Goal: Task Accomplishment & Management: Use online tool/utility

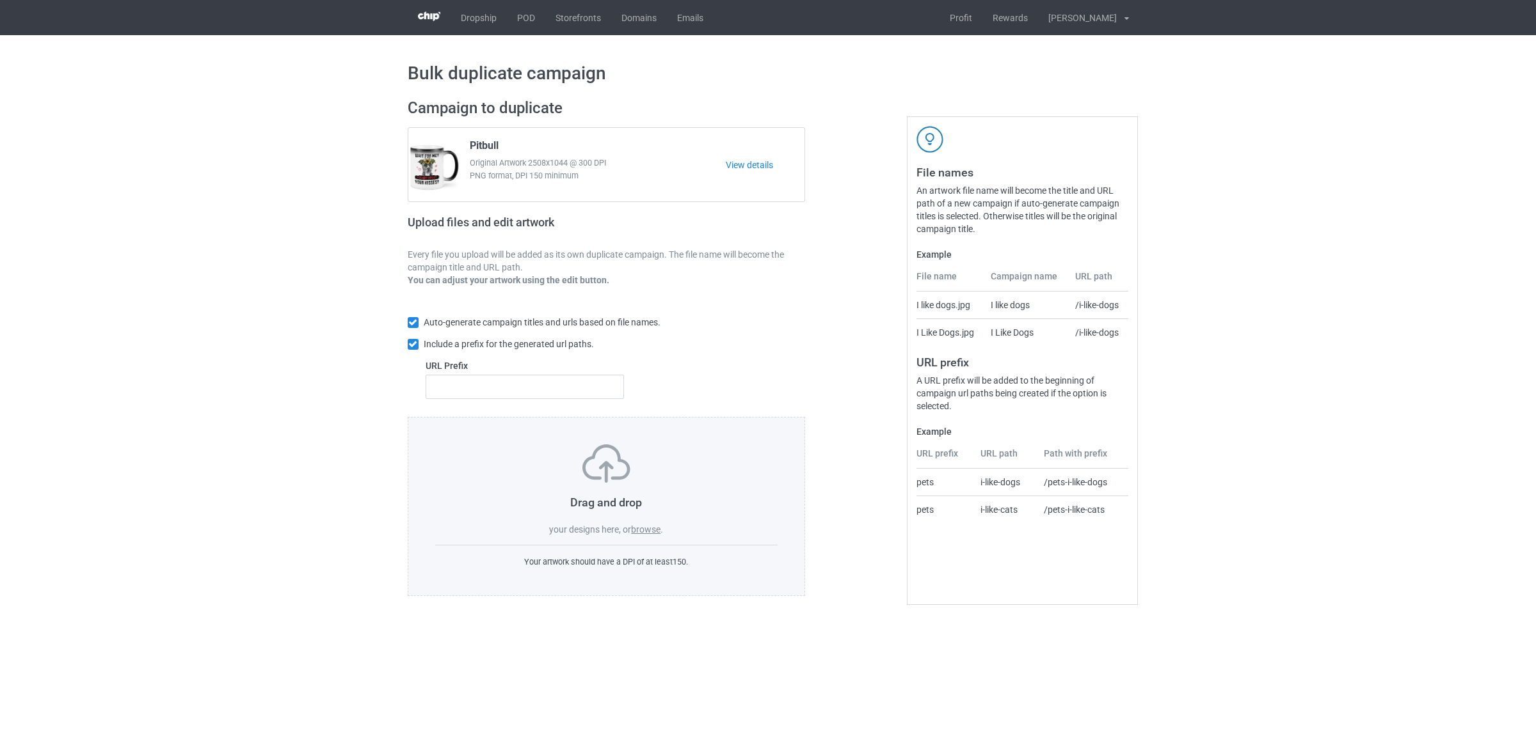
click at [654, 532] on label "browse" at bounding box center [645, 530] width 29 height 10
click at [0, 0] on input "browse" at bounding box center [0, 0] width 0 height 0
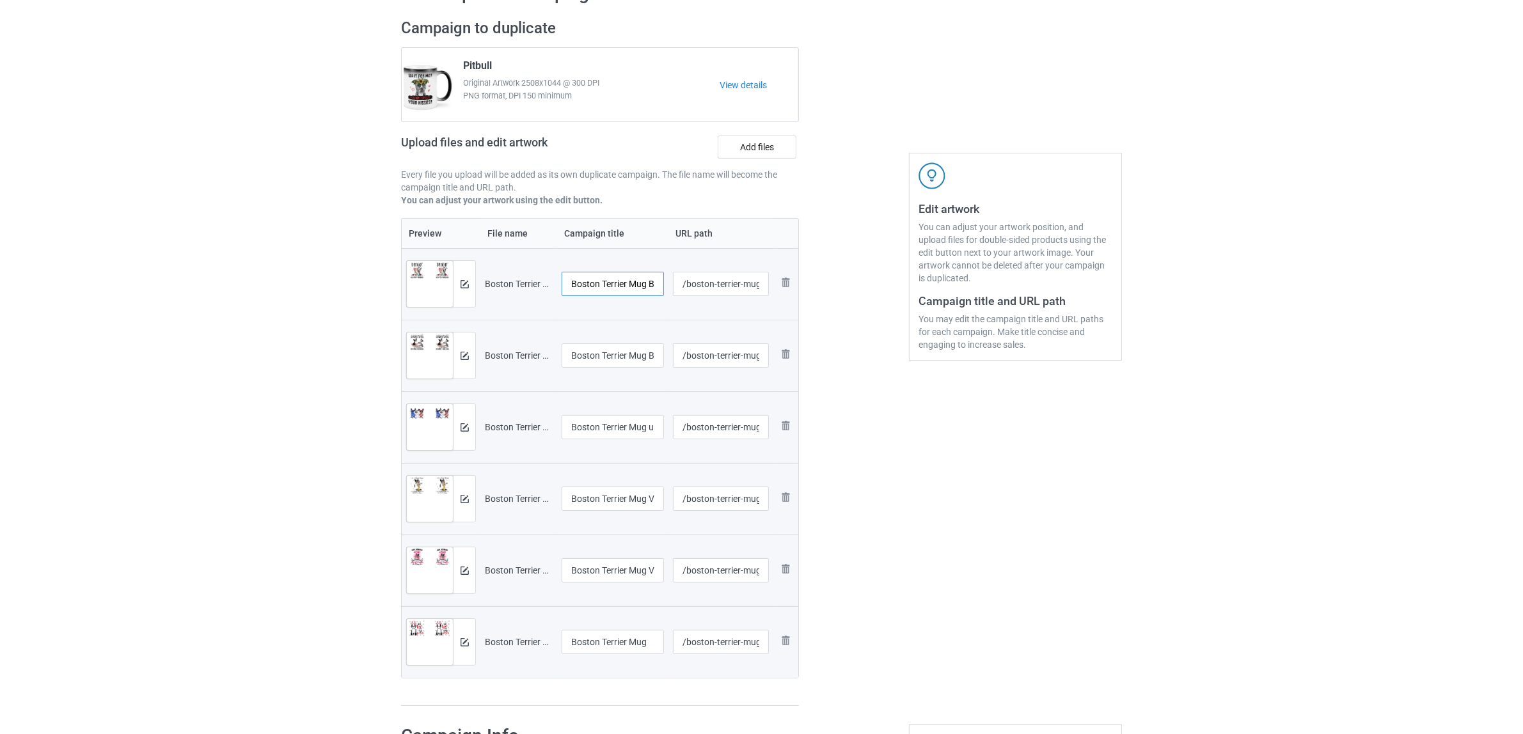
scroll to position [0, 6]
drag, startPoint x: 628, startPoint y: 285, endPoint x: 683, endPoint y: 289, distance: 55.2
click at [683, 289] on tr "Preview and edit artwork Boston Terrier Mug B2.png Boston Terrier Mug B2 /bosto…" at bounding box center [600, 284] width 397 height 72
drag, startPoint x: 639, startPoint y: 285, endPoint x: 375, endPoint y: 246, distance: 266.4
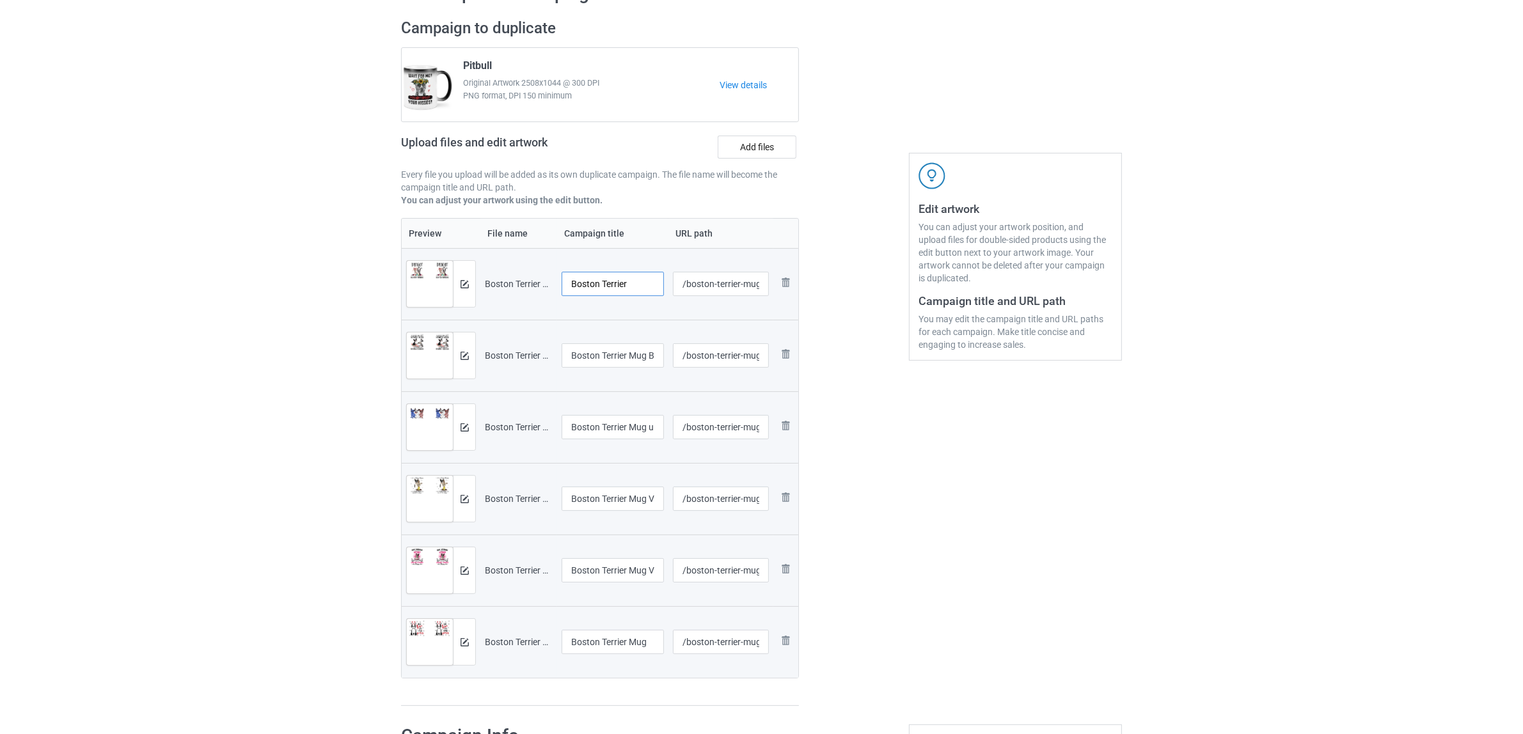
type input "Boston Terrier"
click at [628, 345] on input "Boston Terrier Mug B4" at bounding box center [613, 356] width 102 height 24
paste input "text"
type input "Boston Terrier"
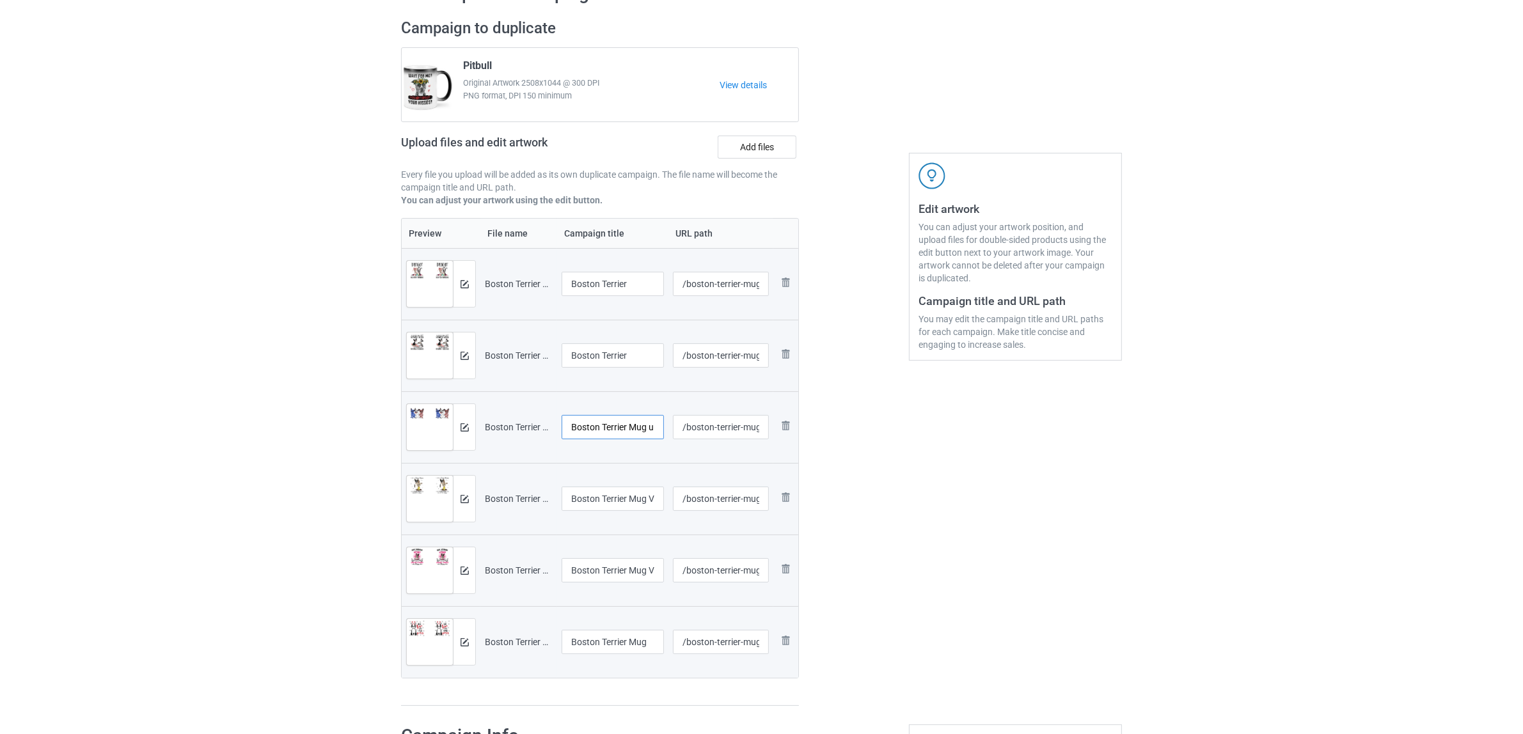
click at [597, 429] on input "Boston Terrier Mug u1" at bounding box center [613, 427] width 102 height 24
paste input "text"
type input "Boston Terrier"
click at [605, 504] on input "Boston Terrier Mug V1 (2)" at bounding box center [613, 499] width 102 height 24
paste input "text"
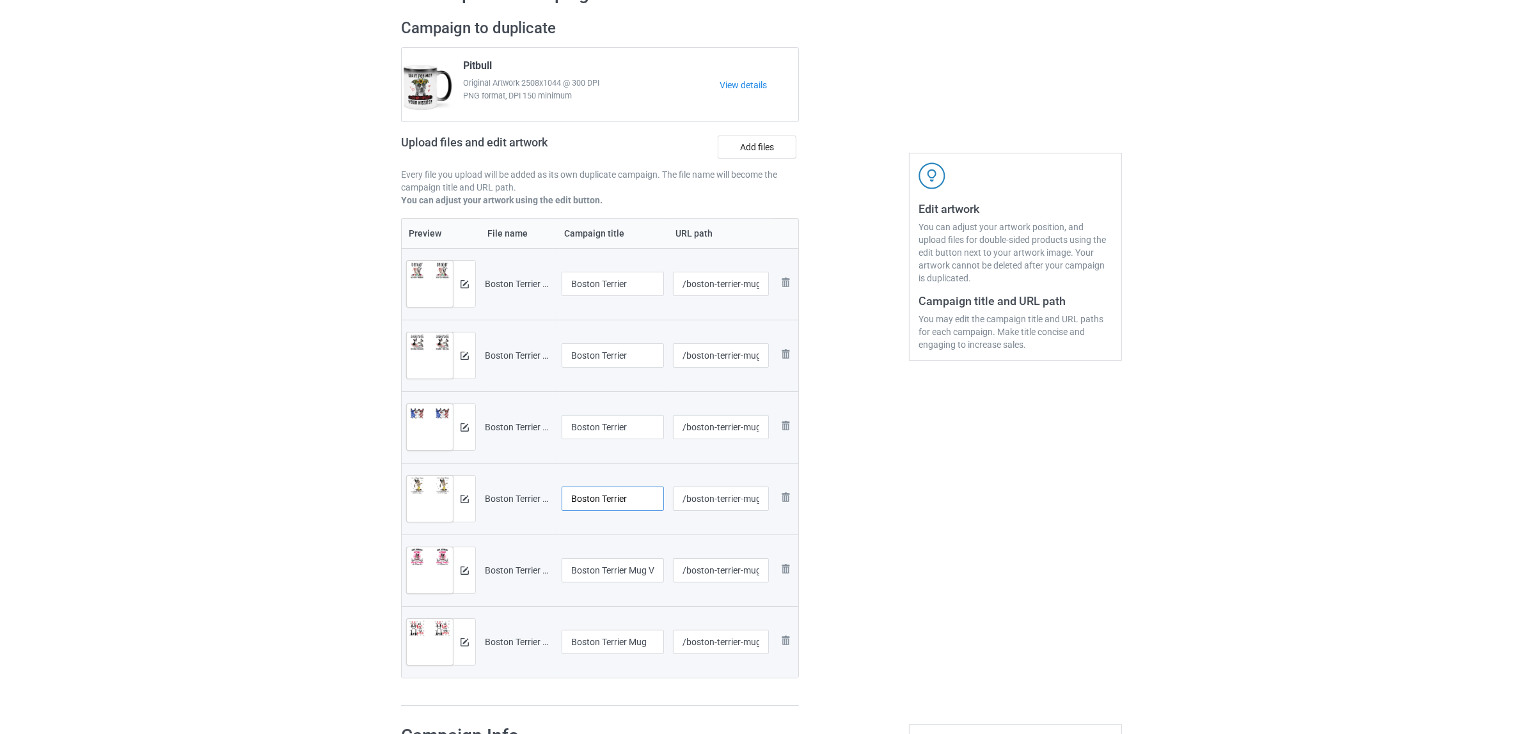
type input "Boston Terrier"
click at [613, 564] on input "Boston Terrier Mug V1 (3)" at bounding box center [613, 571] width 102 height 24
paste input "text"
type input "Boston Terrier"
click at [617, 655] on div at bounding box center [613, 659] width 102 height 8
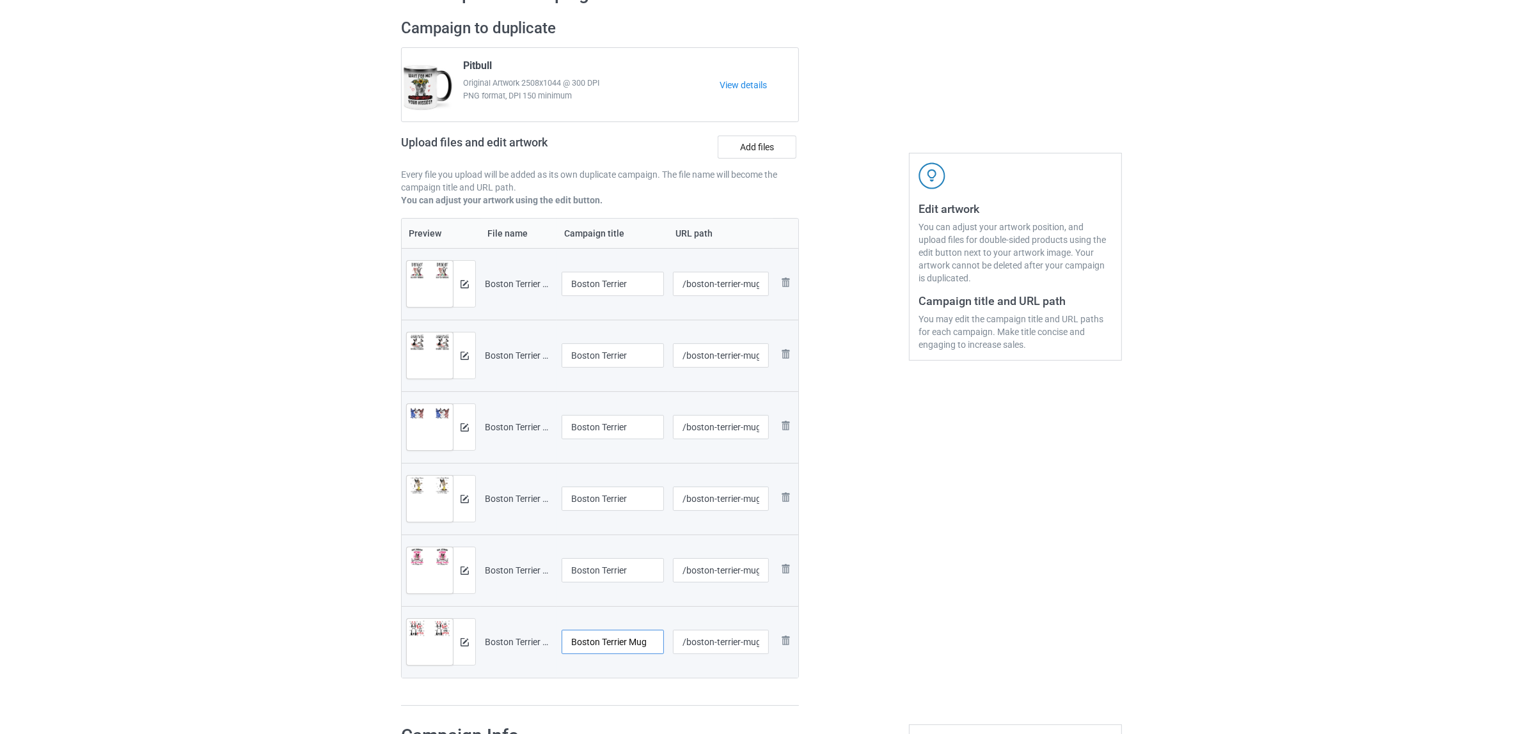
click at [621, 651] on input "Boston Terrier Mug" at bounding box center [613, 642] width 102 height 24
paste input "text"
type input "Boston Terrier"
click at [613, 695] on div "Preview File name Campaign title URL path Preview and edit artwork Boston Terri…" at bounding box center [600, 462] width 398 height 489
click at [596, 640] on input "Boston Terrier" at bounding box center [613, 642] width 102 height 24
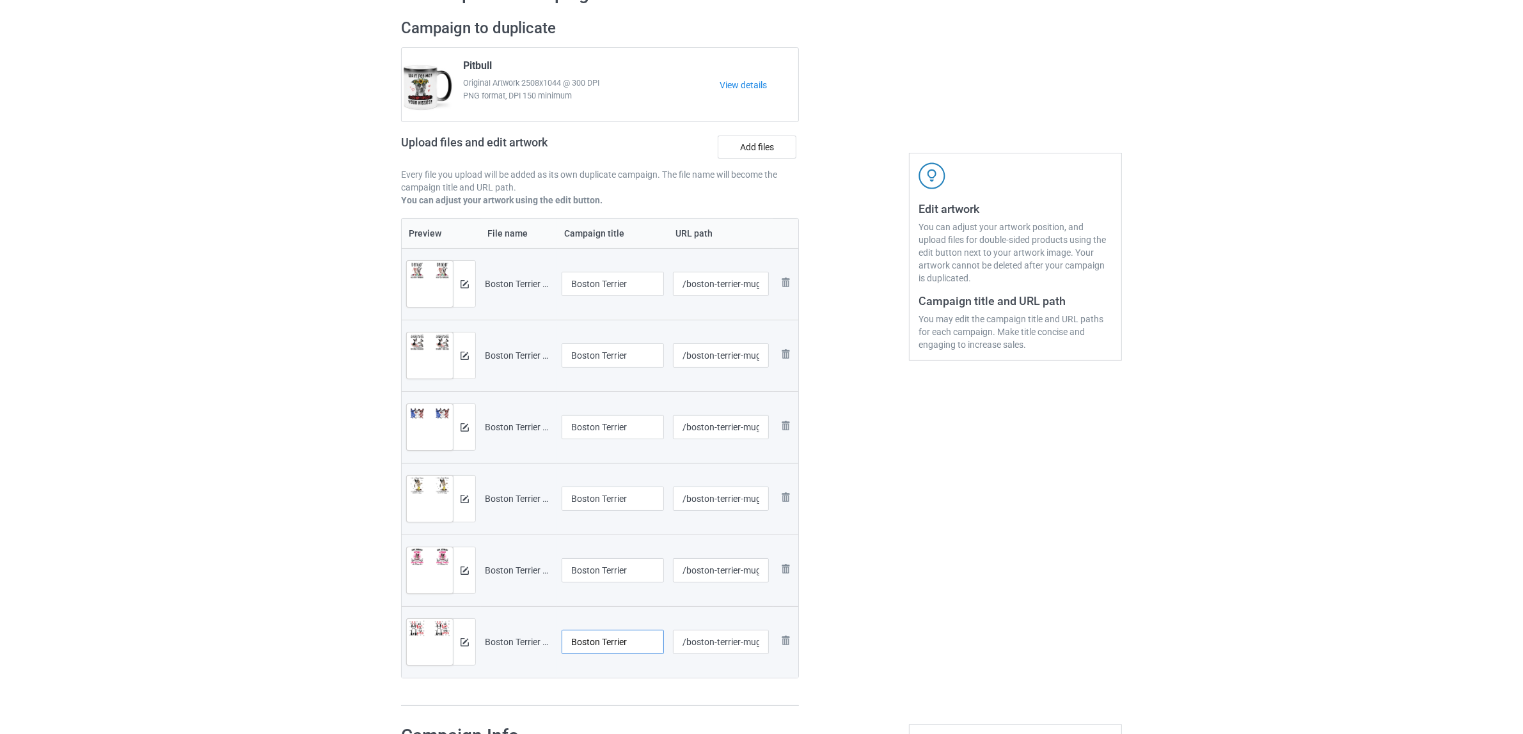
drag, startPoint x: 597, startPoint y: 637, endPoint x: 571, endPoint y: 645, distance: 26.7
click at [571, 645] on input "Boston Terrier" at bounding box center [613, 642] width 102 height 24
click at [596, 640] on input "Boston Terrier" at bounding box center [613, 642] width 102 height 24
drag, startPoint x: 600, startPoint y: 641, endPoint x: 563, endPoint y: 641, distance: 37.1
click at [563, 641] on input "Boston Terrier" at bounding box center [613, 642] width 102 height 24
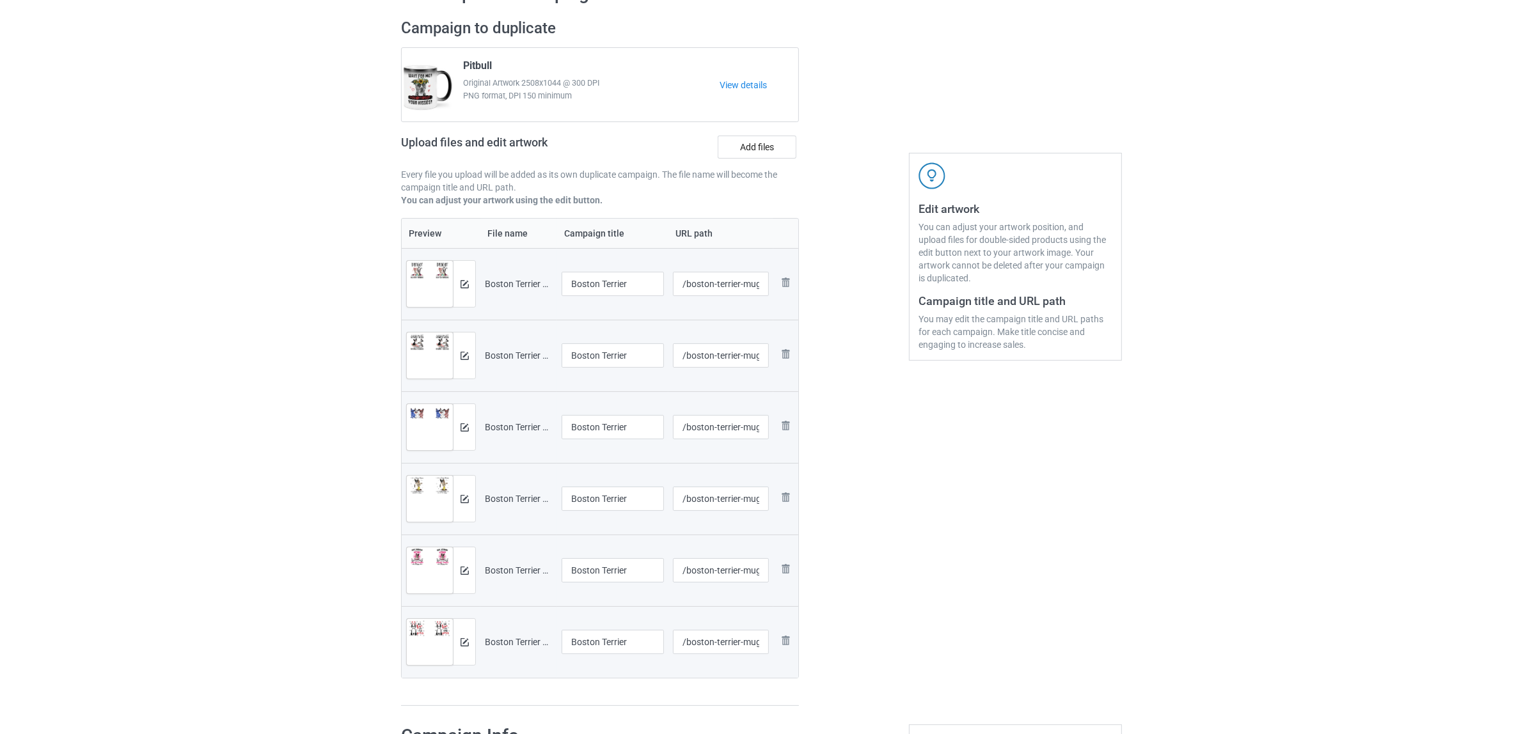
click at [599, 682] on div "Preview File name Campaign title URL path Preview and edit artwork Boston Terri…" at bounding box center [600, 462] width 398 height 489
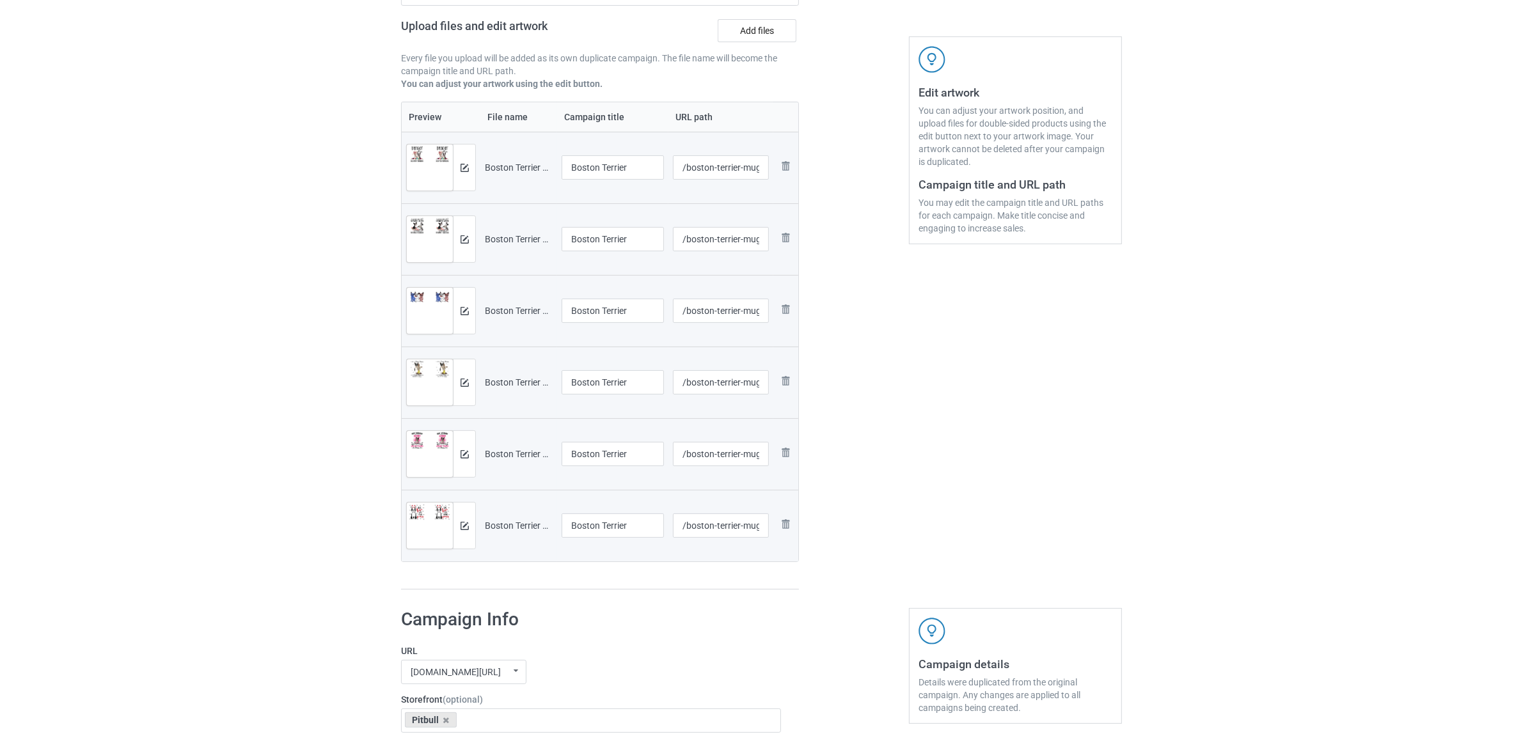
scroll to position [320, 0]
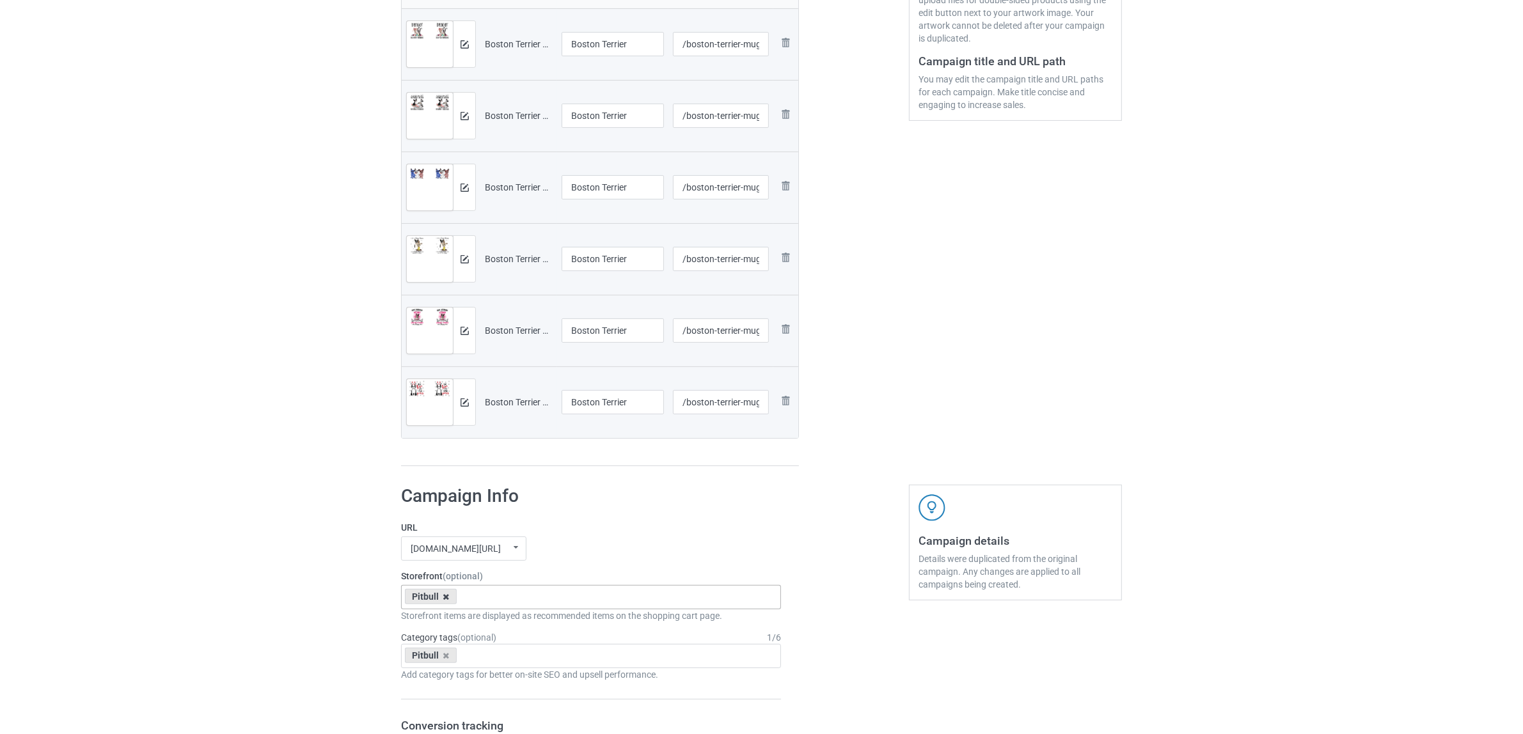
click at [446, 596] on icon at bounding box center [446, 597] width 6 height 8
paste input "[GEOGRAPHIC_DATA]"
type input "[GEOGRAPHIC_DATA]"
click at [445, 621] on div "Boston Terrier" at bounding box center [591, 621] width 379 height 24
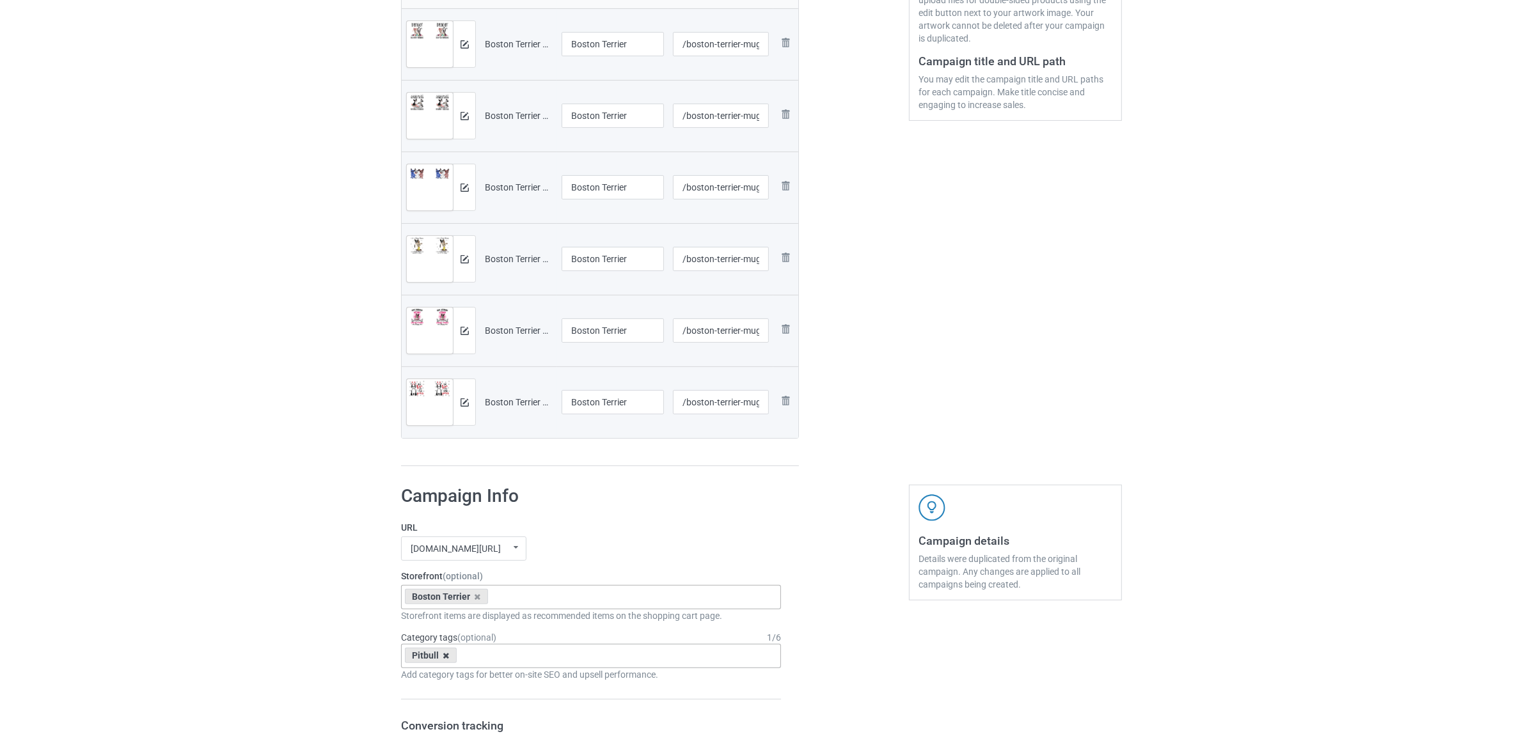
click at [448, 660] on icon at bounding box center [446, 656] width 6 height 8
paste input "[GEOGRAPHIC_DATA]"
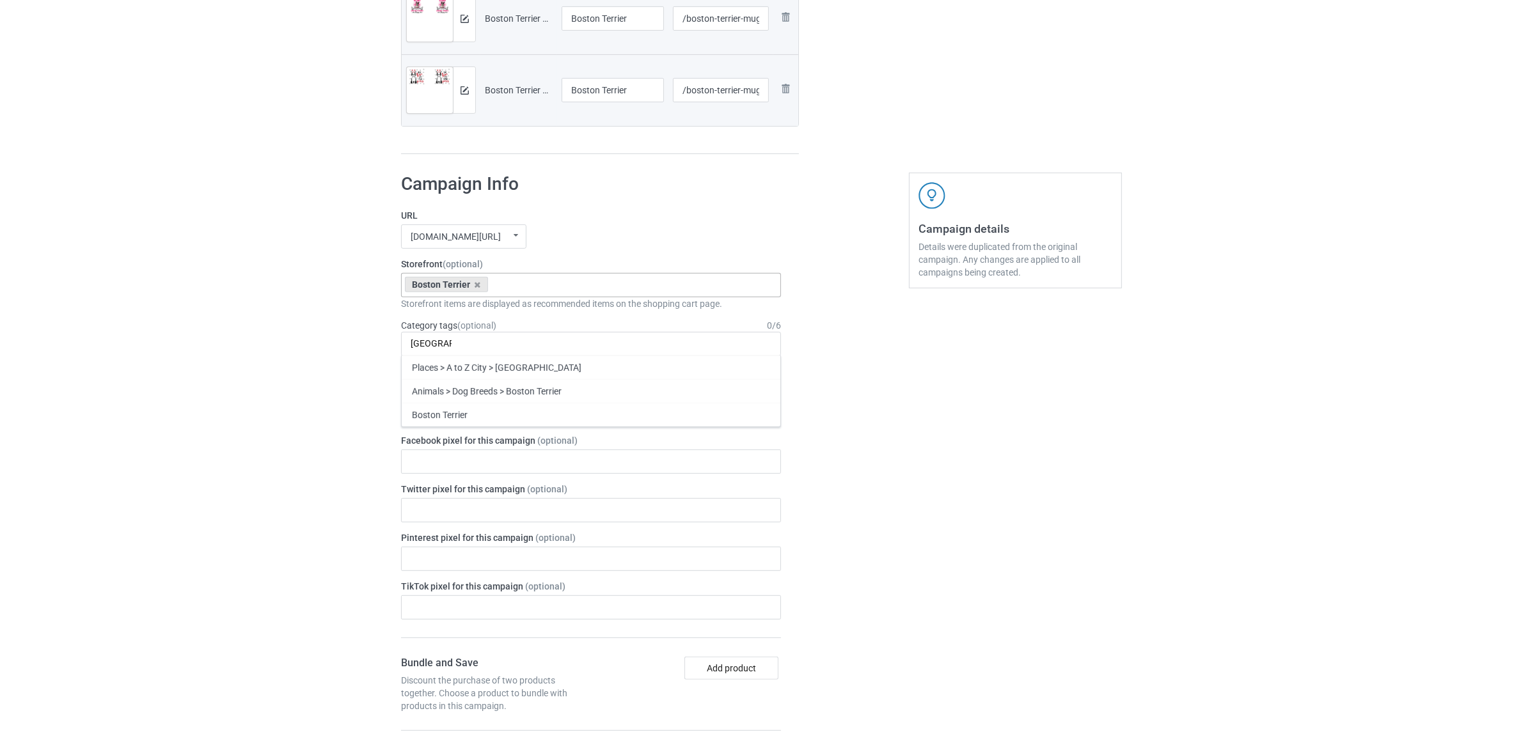
scroll to position [640, 0]
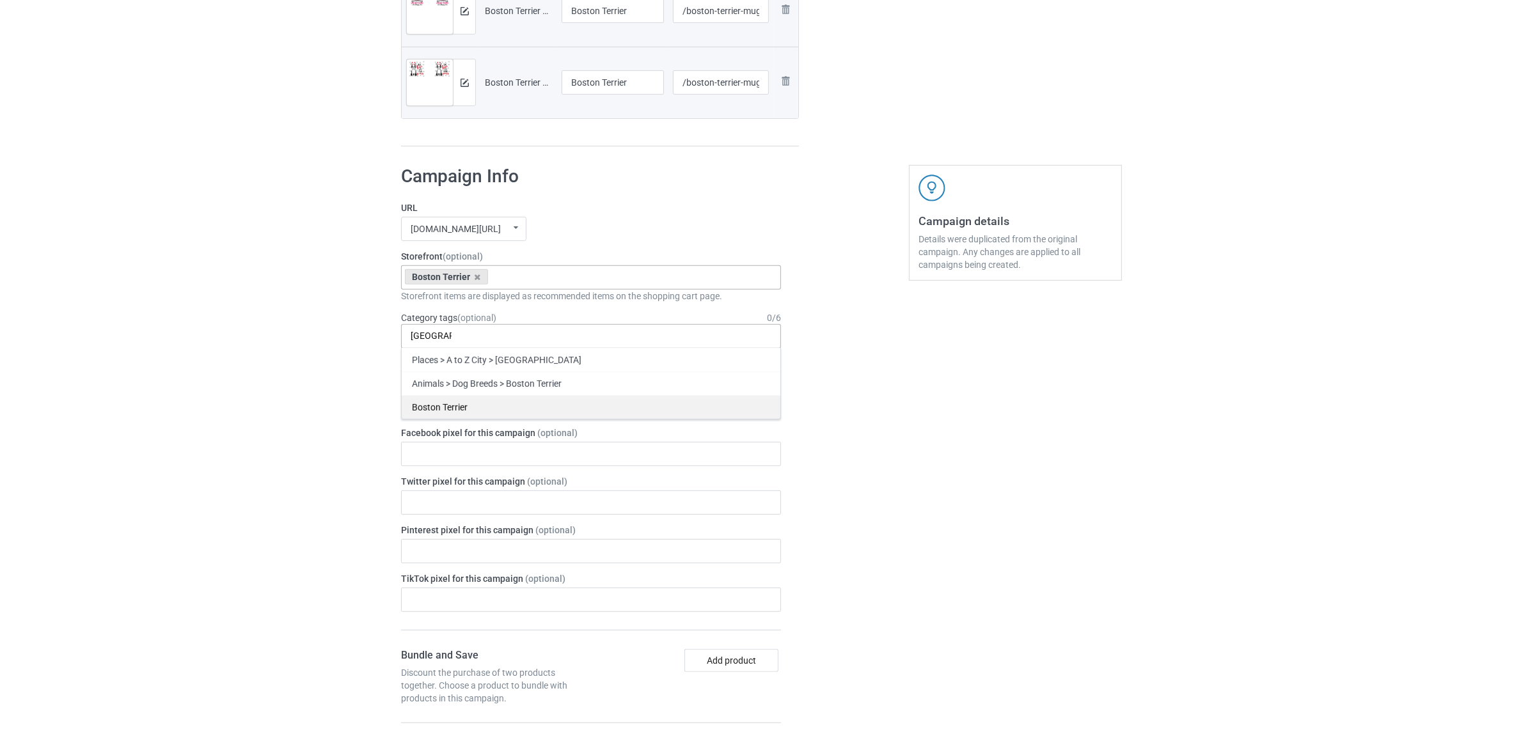
type input "[GEOGRAPHIC_DATA]"
click at [433, 407] on div "Boston Terrier" at bounding box center [591, 407] width 379 height 24
click at [260, 385] on div "Bulk duplicate campaign Campaign to duplicate Pitbull Original Artwork 2508x104…" at bounding box center [761, 371] width 1523 height 1952
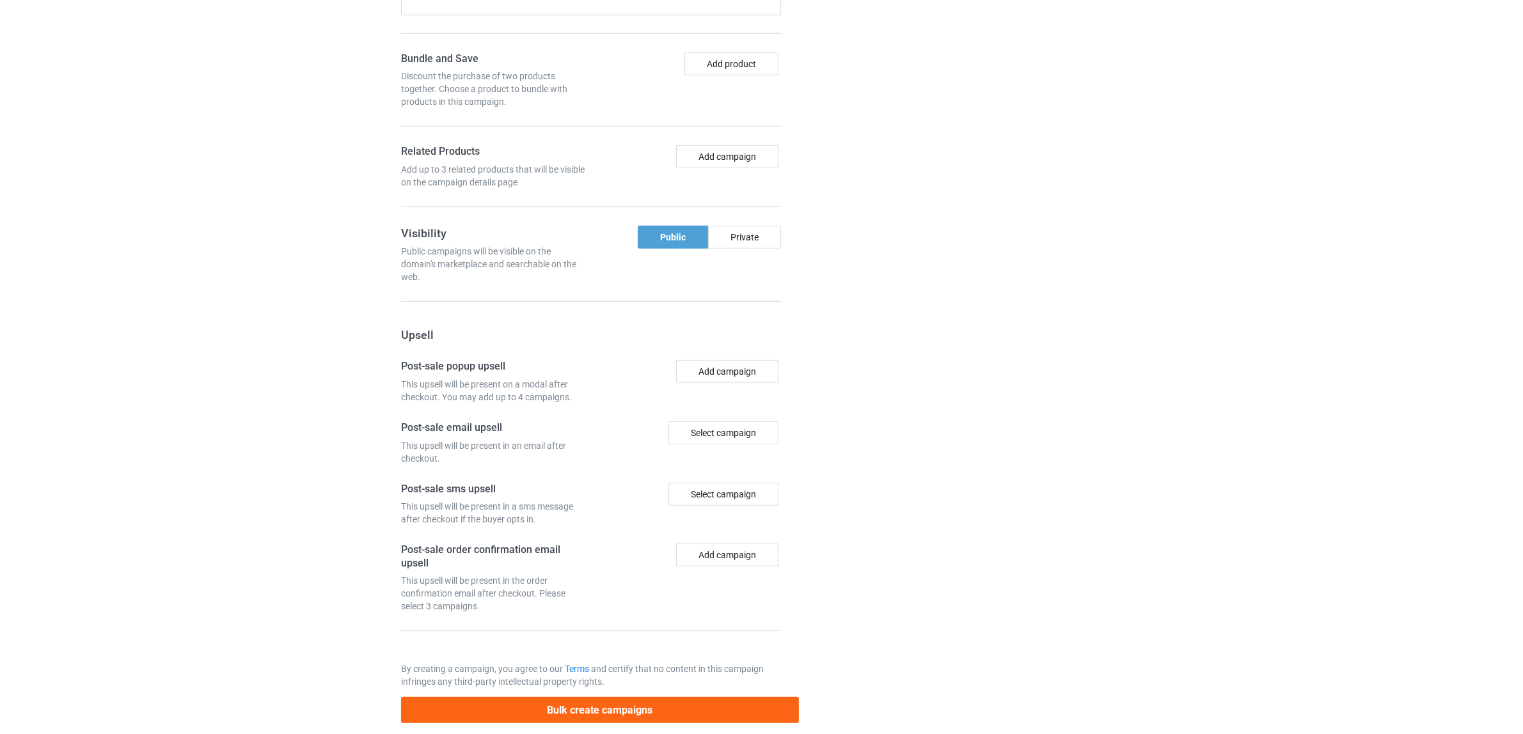
scroll to position [1257, 0]
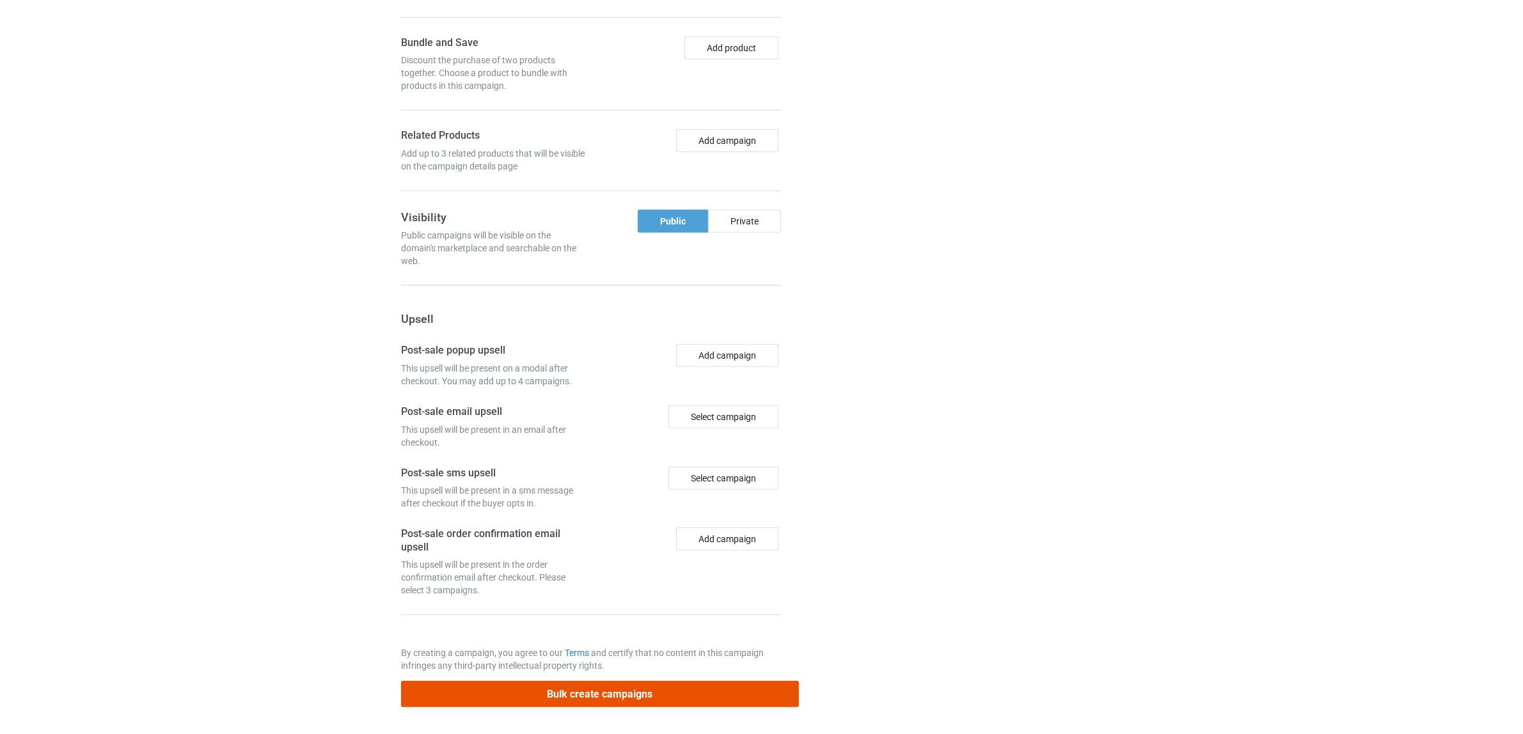
click at [598, 695] on button "Bulk create campaigns" at bounding box center [600, 694] width 398 height 26
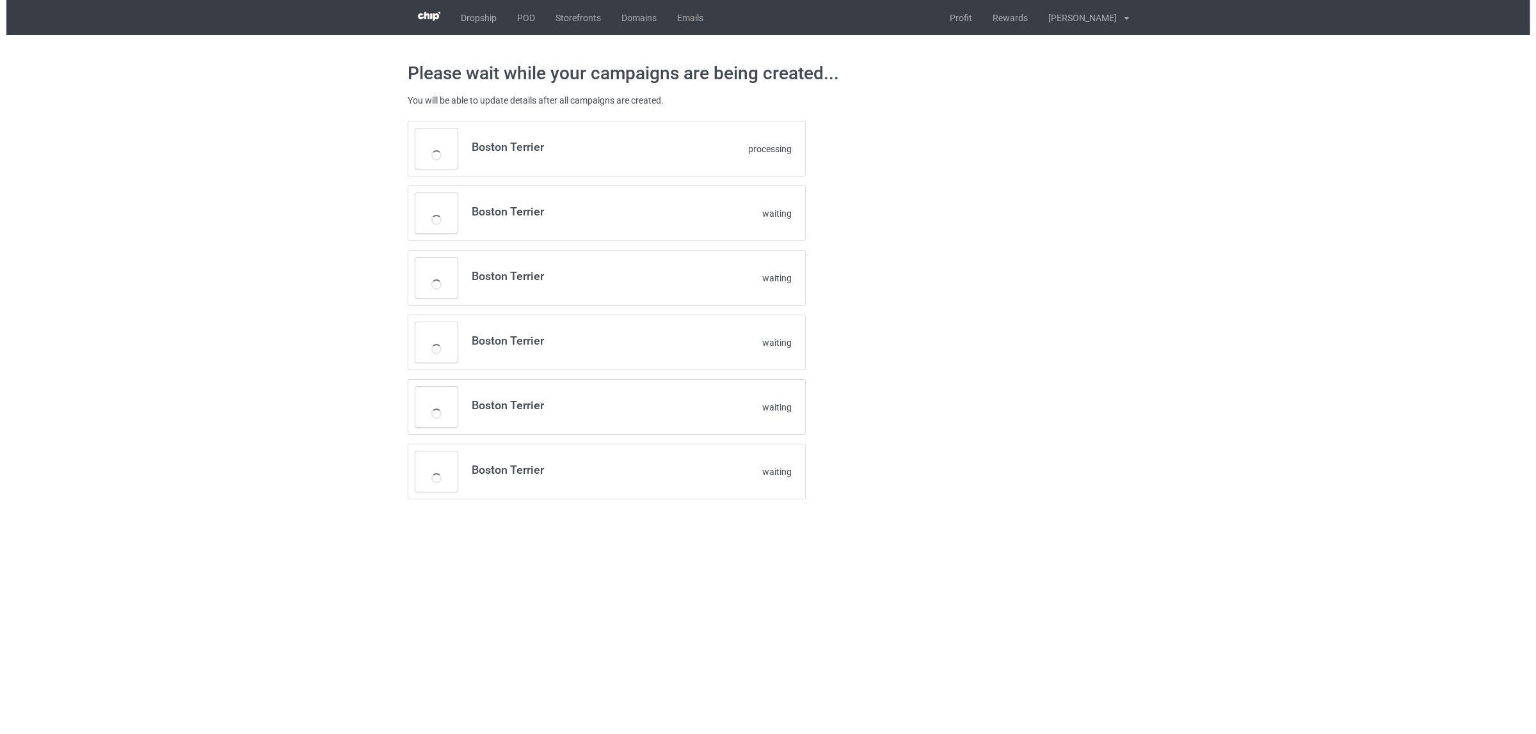
scroll to position [0, 0]
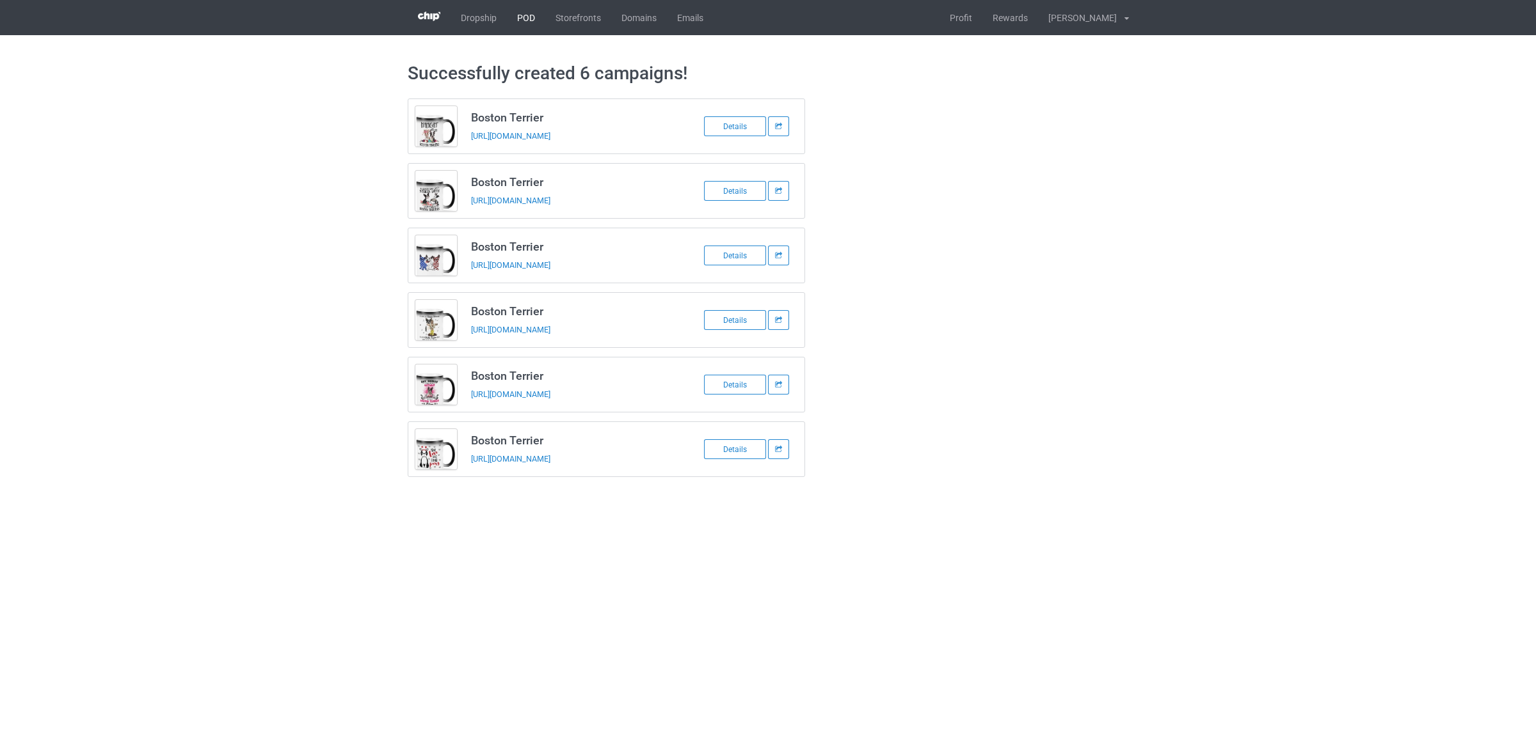
click at [522, 20] on link "POD" at bounding box center [526, 17] width 38 height 35
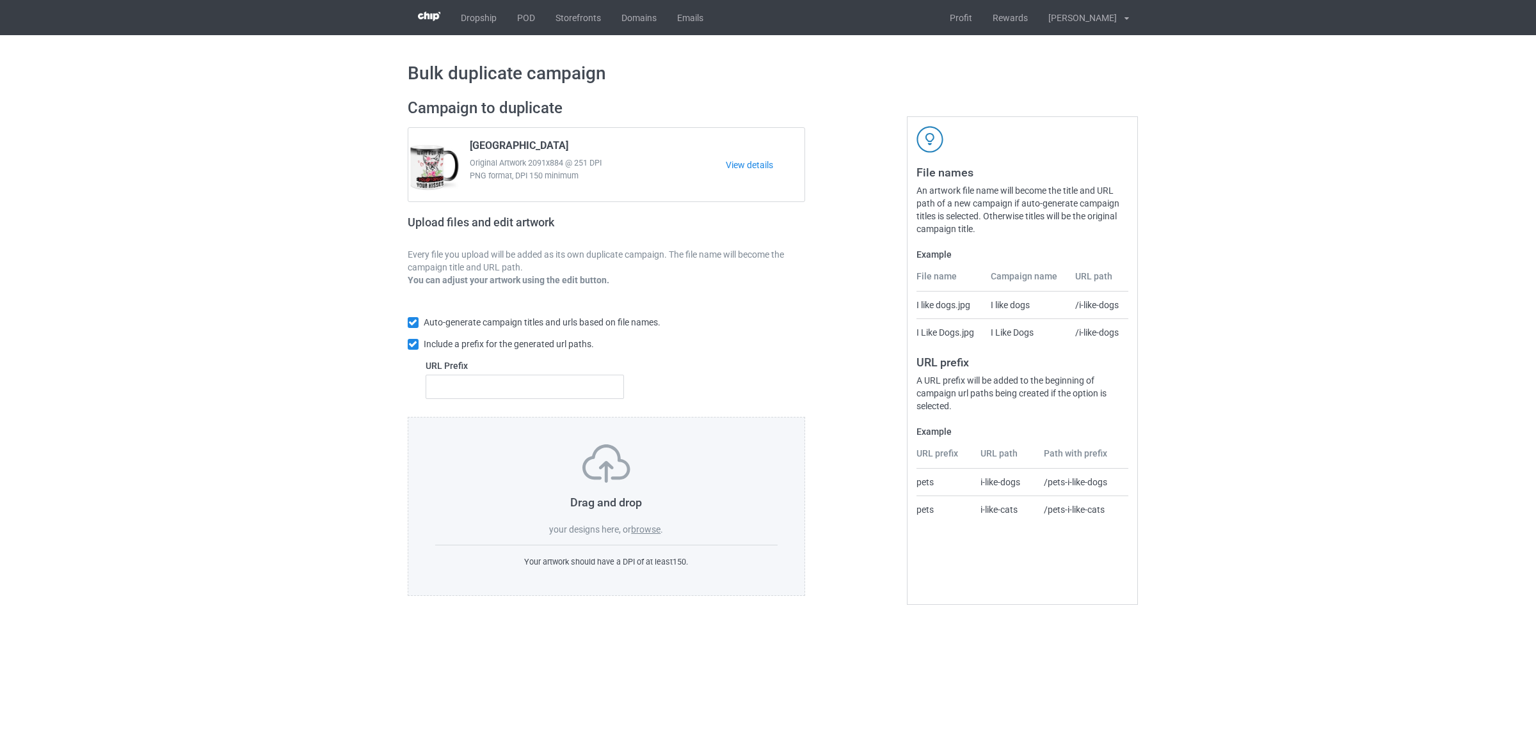
click at [656, 528] on label "browse" at bounding box center [645, 530] width 29 height 10
click at [0, 0] on input "browse" at bounding box center [0, 0] width 0 height 0
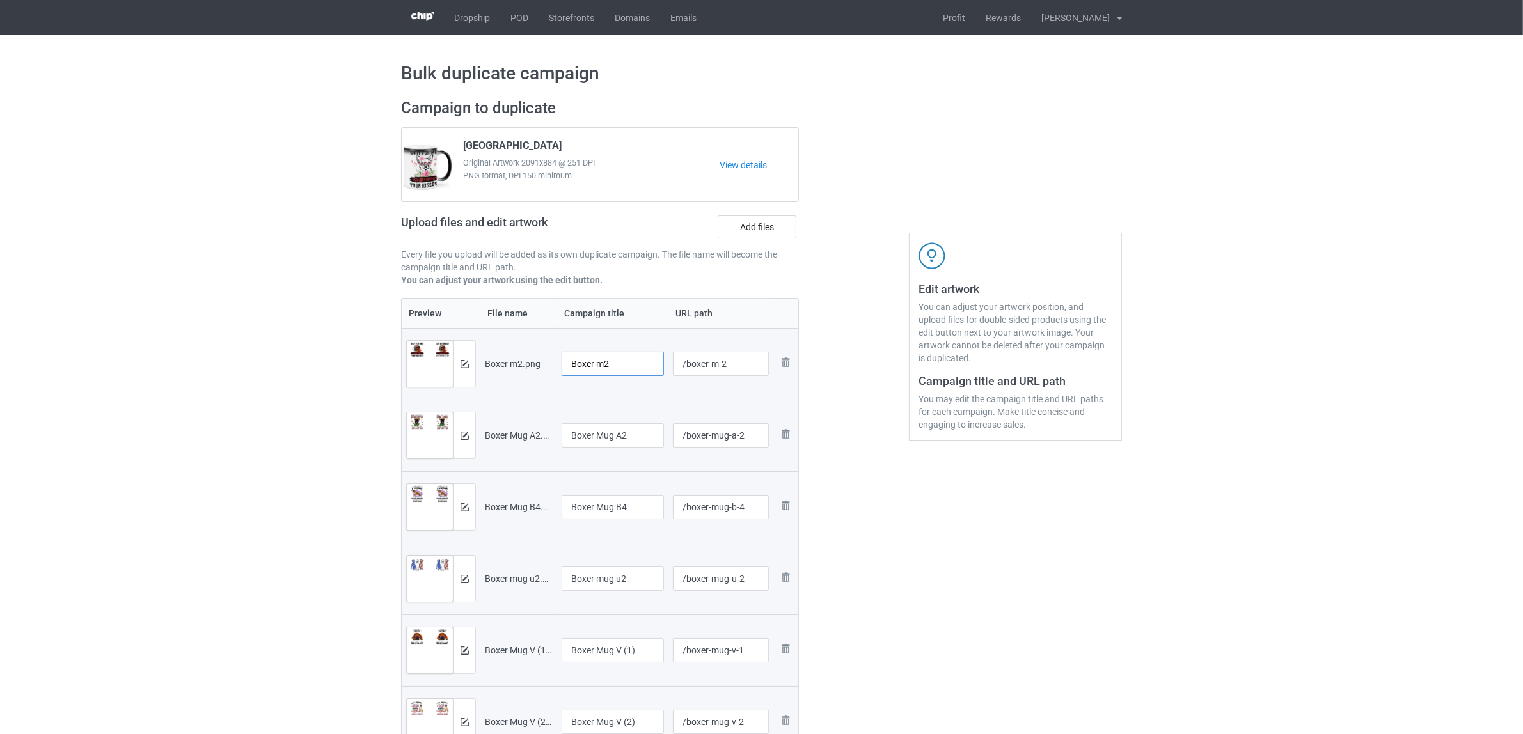
drag, startPoint x: 595, startPoint y: 363, endPoint x: 679, endPoint y: 355, distance: 84.9
click at [679, 355] on tr "Preview and edit artwork Boxer m2.png Boxer m2 /boxer-m-2 Remove file" at bounding box center [600, 364] width 397 height 72
drag, startPoint x: 631, startPoint y: 363, endPoint x: 538, endPoint y: 345, distance: 95.1
click at [538, 345] on tr "Preview and edit artwork Boxer m2.png Boxer /boxer-m-2 Remove file" at bounding box center [600, 364] width 397 height 72
type input "Boxer"
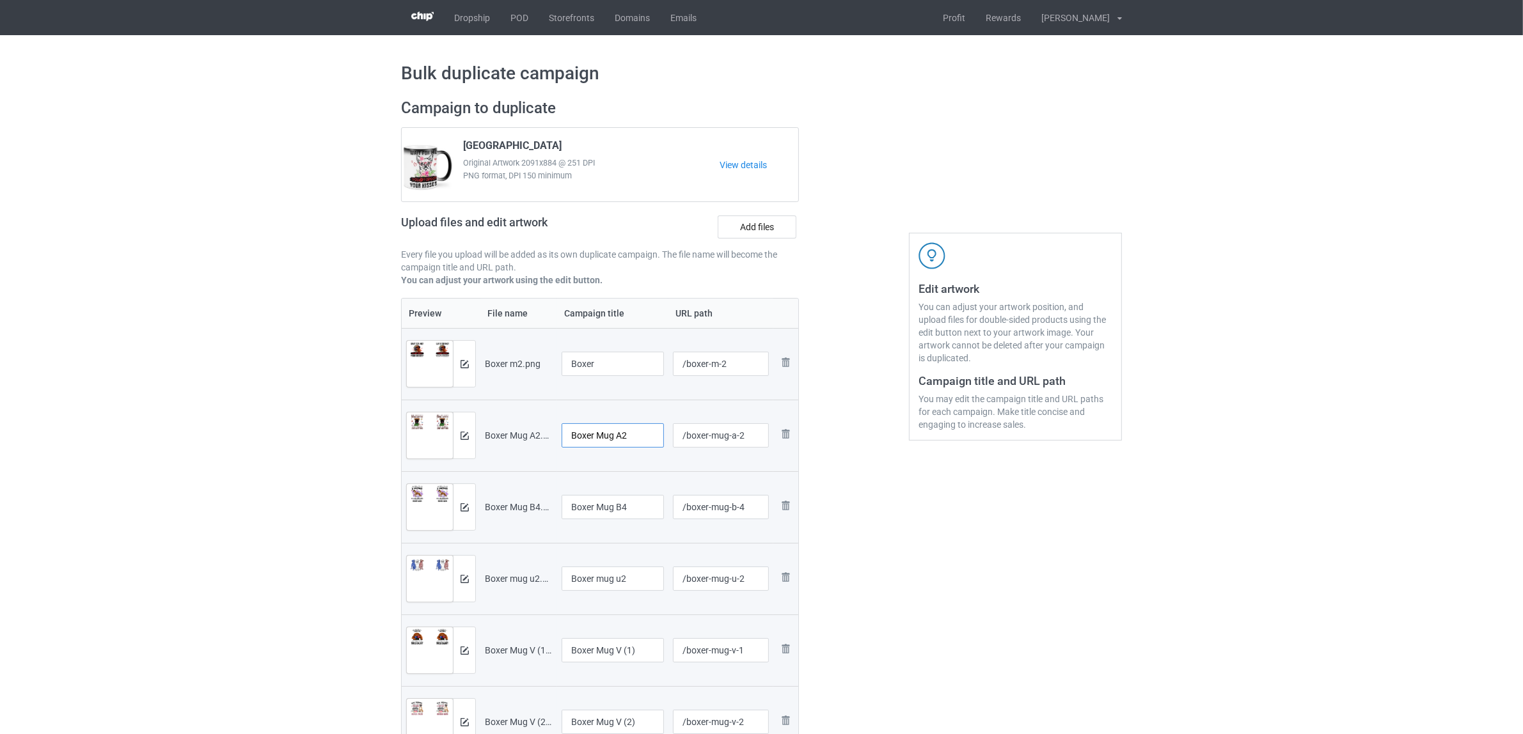
click at [613, 443] on input "Boxer Mug A2" at bounding box center [613, 436] width 102 height 24
paste input "text"
type input "Boxer"
click at [631, 510] on input "Boxer Mug B4" at bounding box center [613, 507] width 102 height 24
paste input "text"
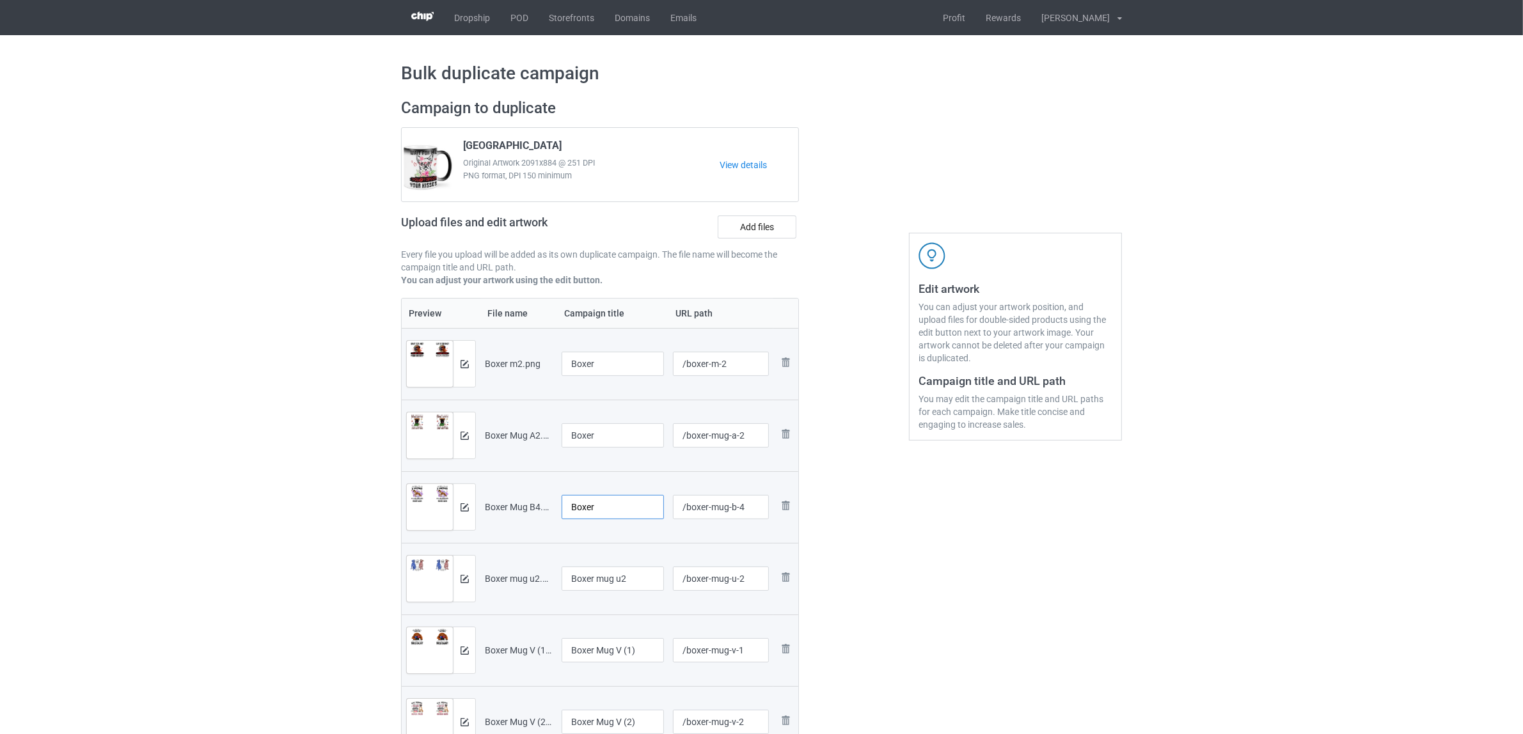
type input "Boxer"
click at [621, 579] on input "Boxer mug u2" at bounding box center [613, 579] width 102 height 24
paste input "text"
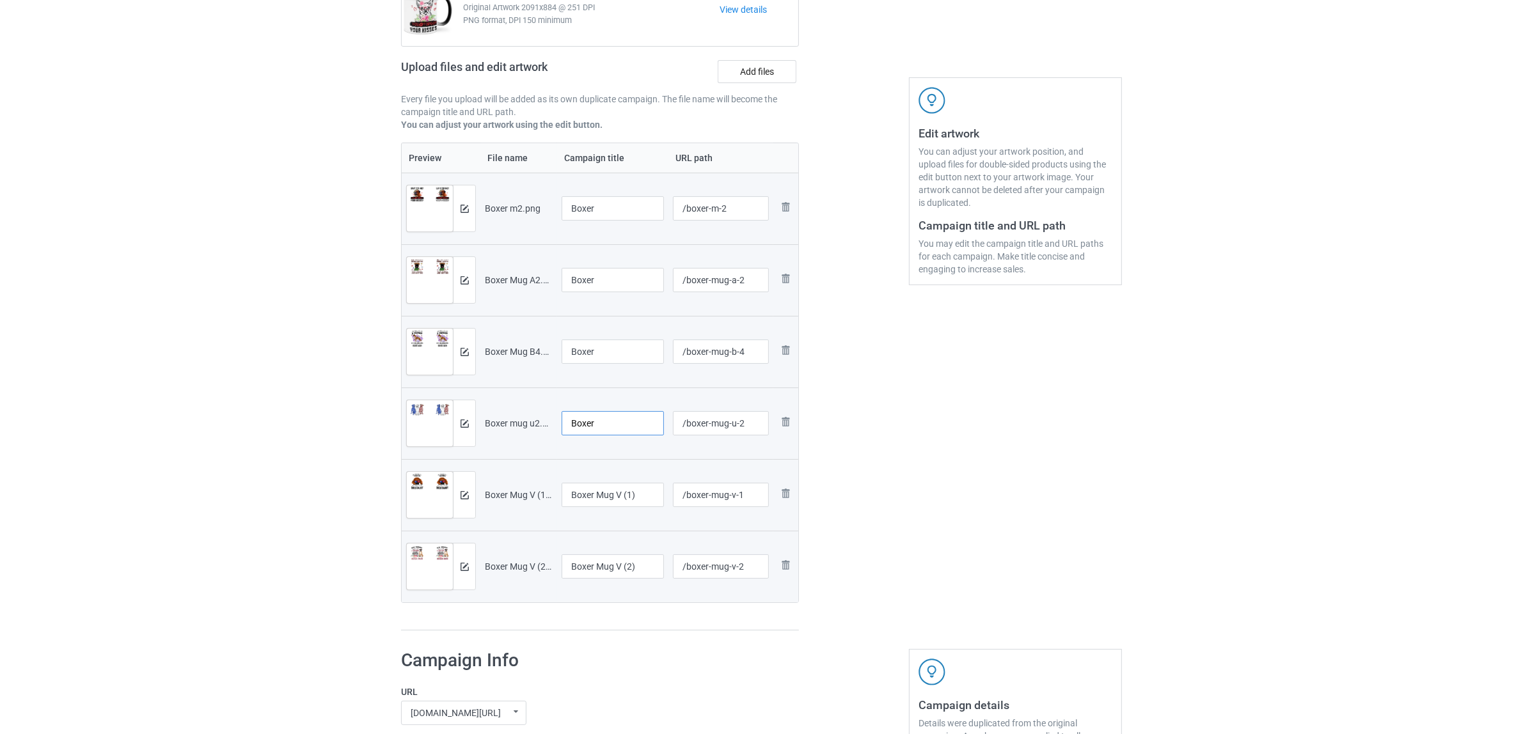
scroll to position [320, 0]
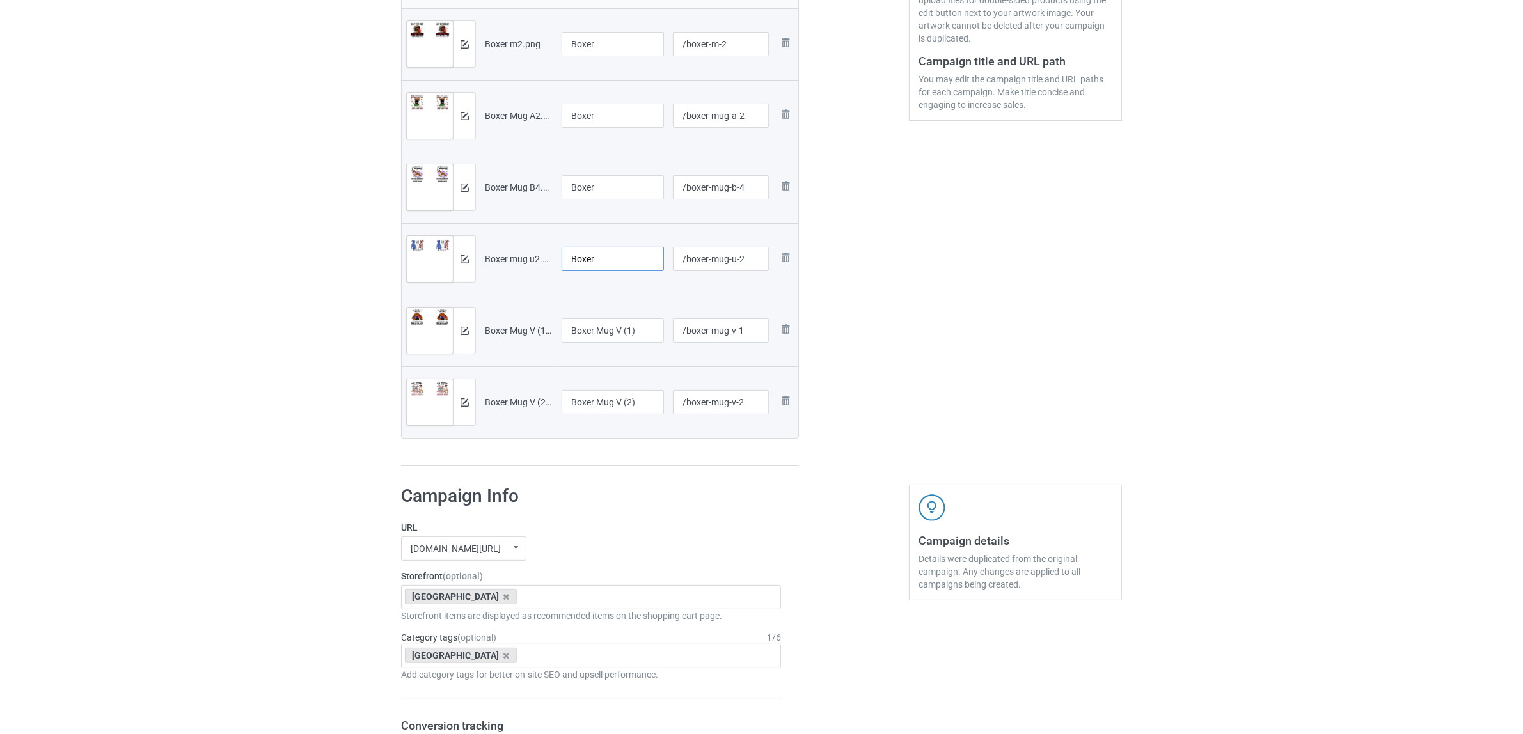
type input "Boxer"
click at [635, 334] on input "Boxer Mug V (1)" at bounding box center [613, 331] width 102 height 24
paste input "text"
type input "Boxer"
click at [609, 402] on input "Boxer Mug V (2)" at bounding box center [613, 402] width 102 height 24
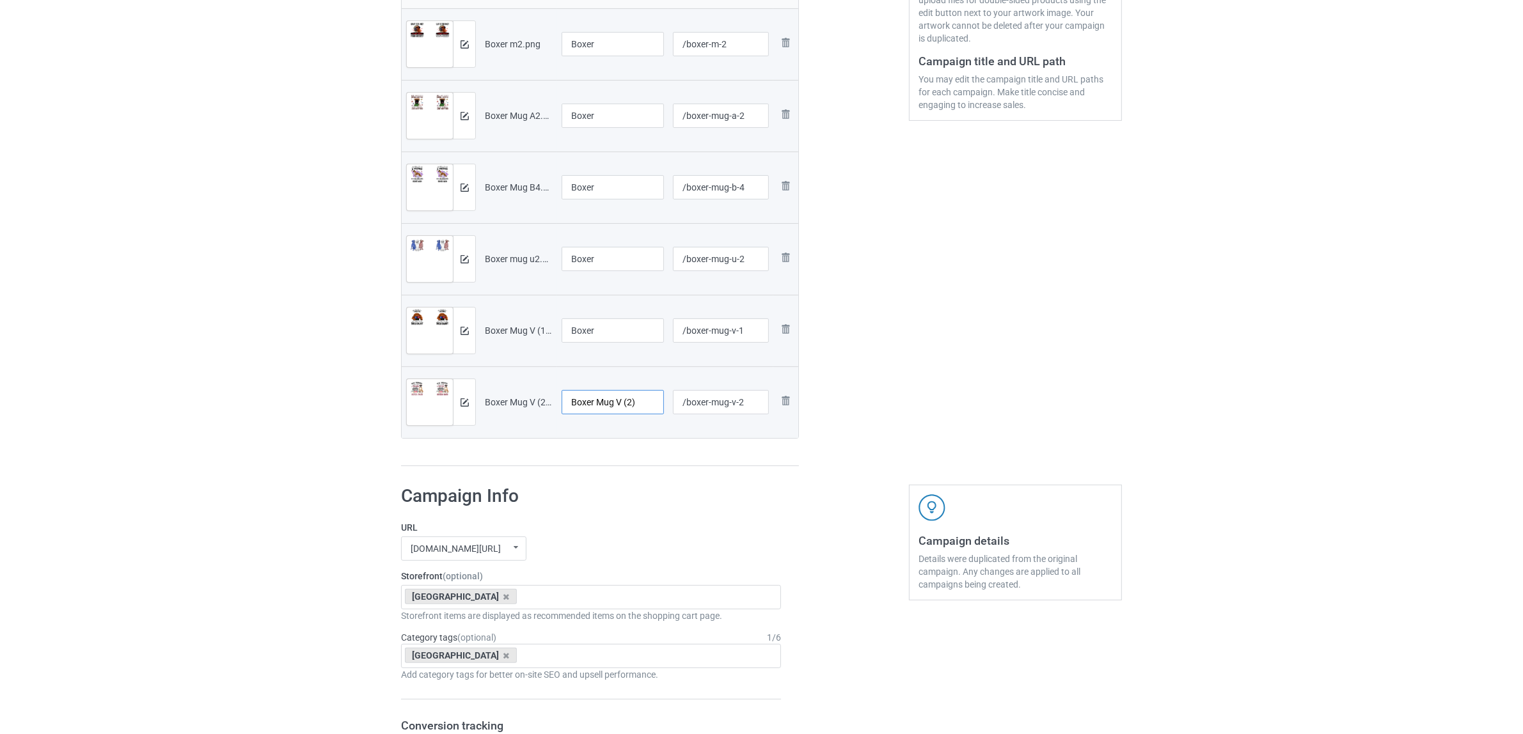
paste input "text"
type input "Boxer"
click at [708, 506] on h1 "Campaign Info" at bounding box center [591, 496] width 380 height 23
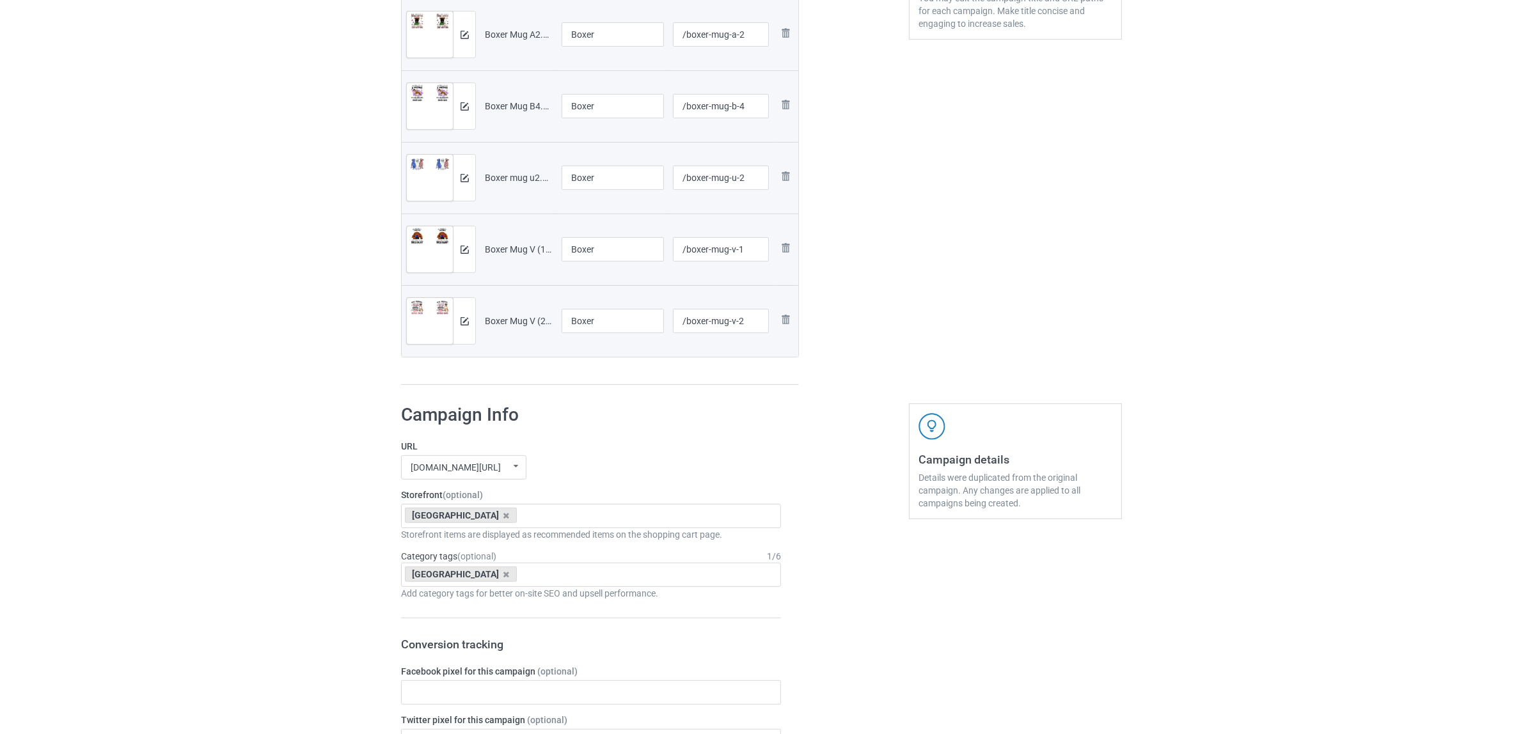
scroll to position [480, 0]
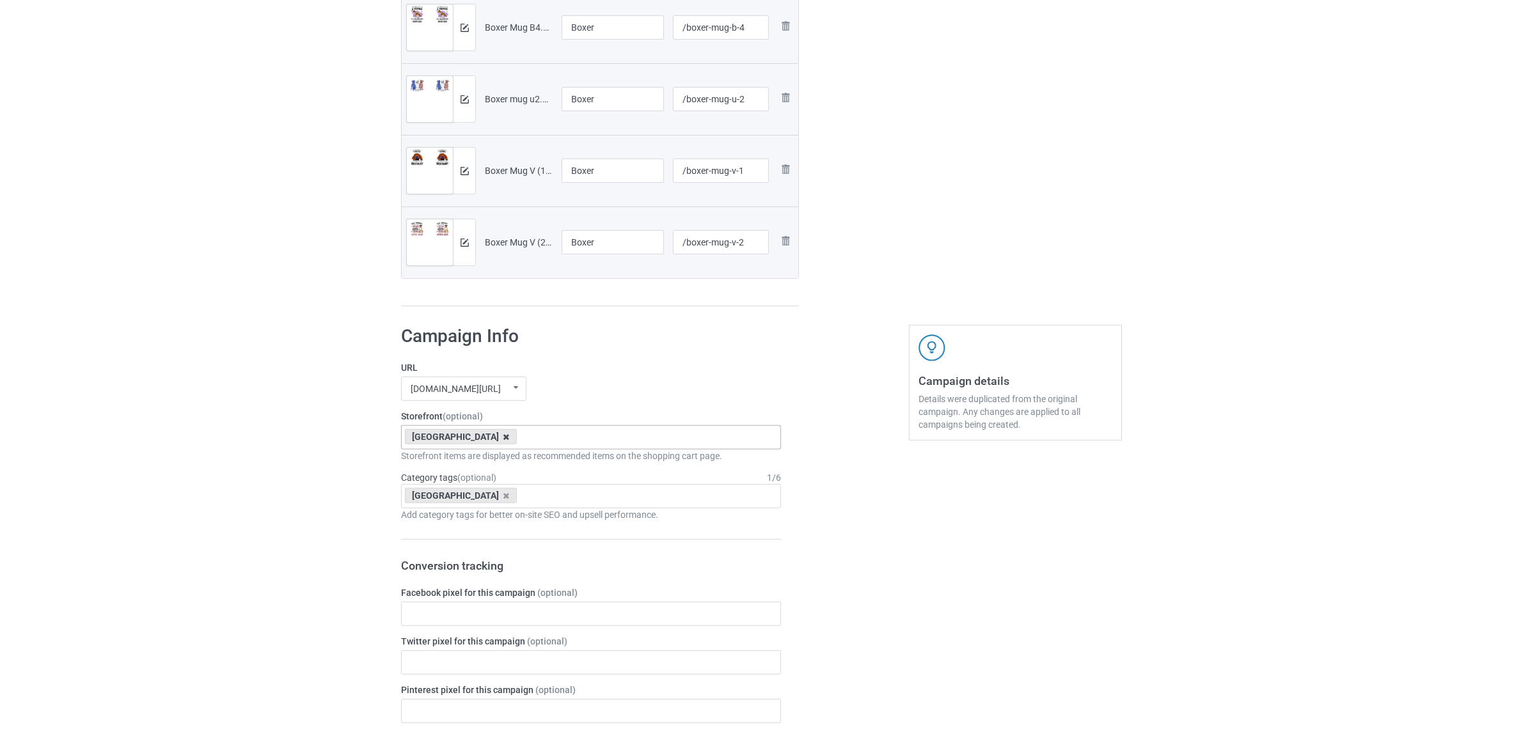
click at [504, 436] on icon at bounding box center [507, 437] width 6 height 8
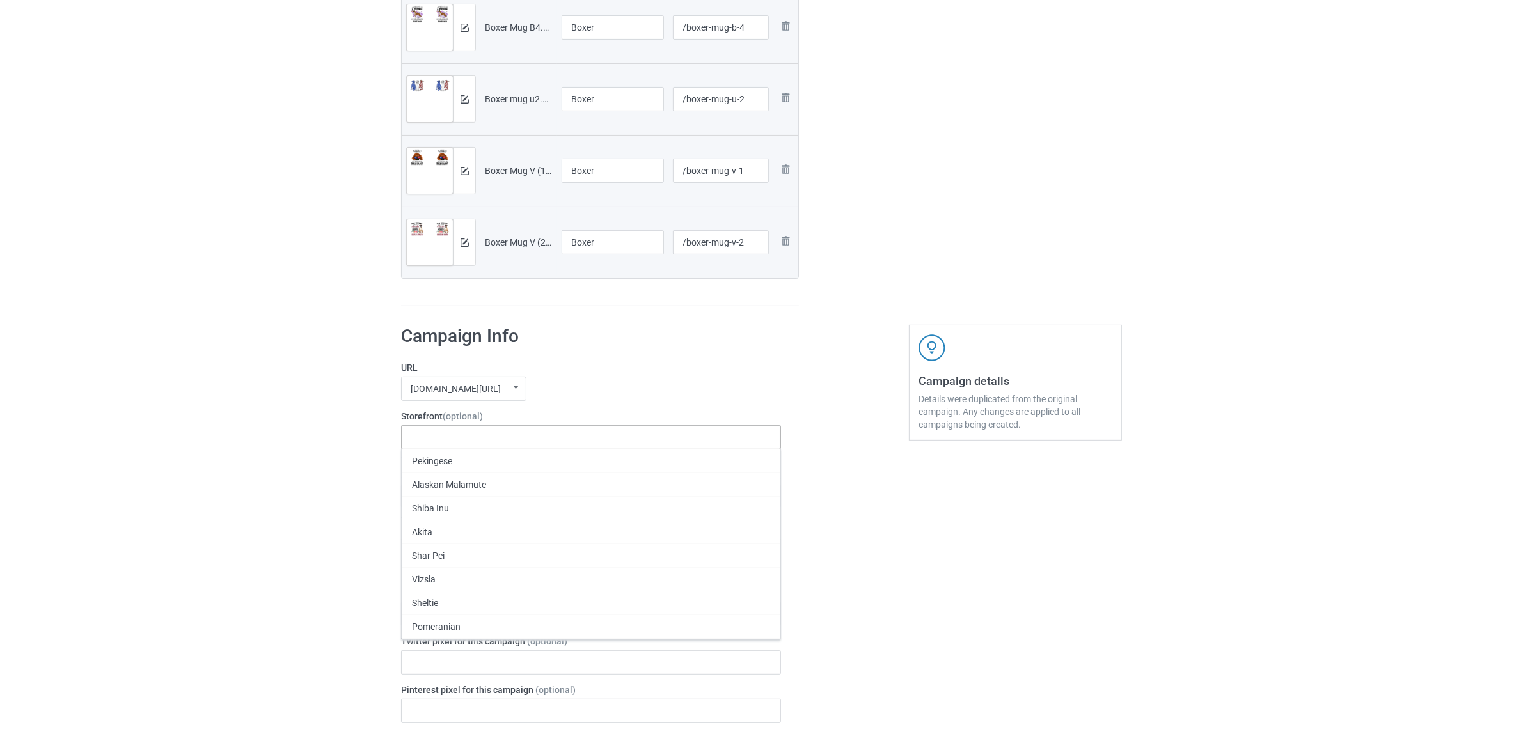
paste input "Boxer"
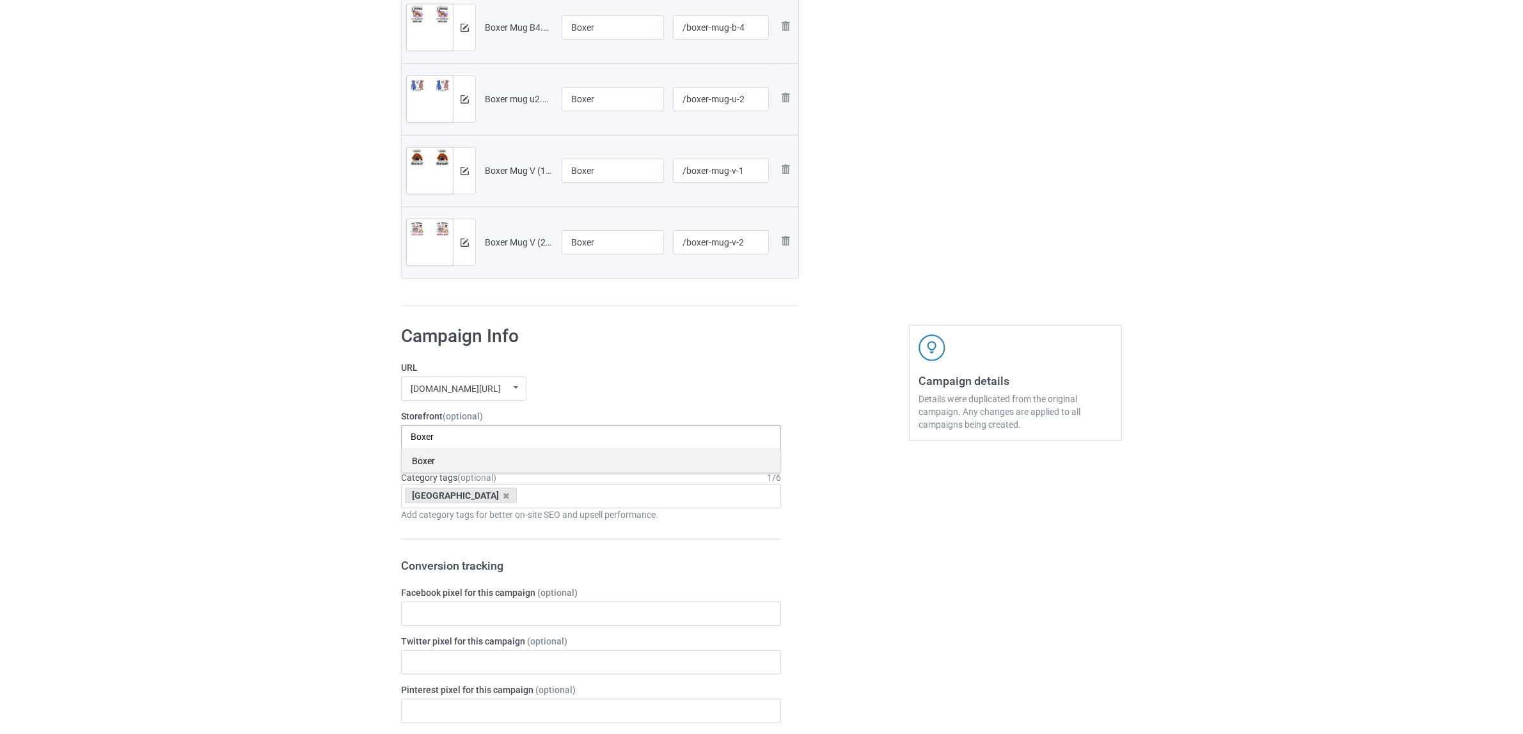
type input "Boxer"
click at [429, 461] on div "Boxer" at bounding box center [591, 461] width 379 height 24
click at [504, 496] on icon at bounding box center [507, 496] width 6 height 8
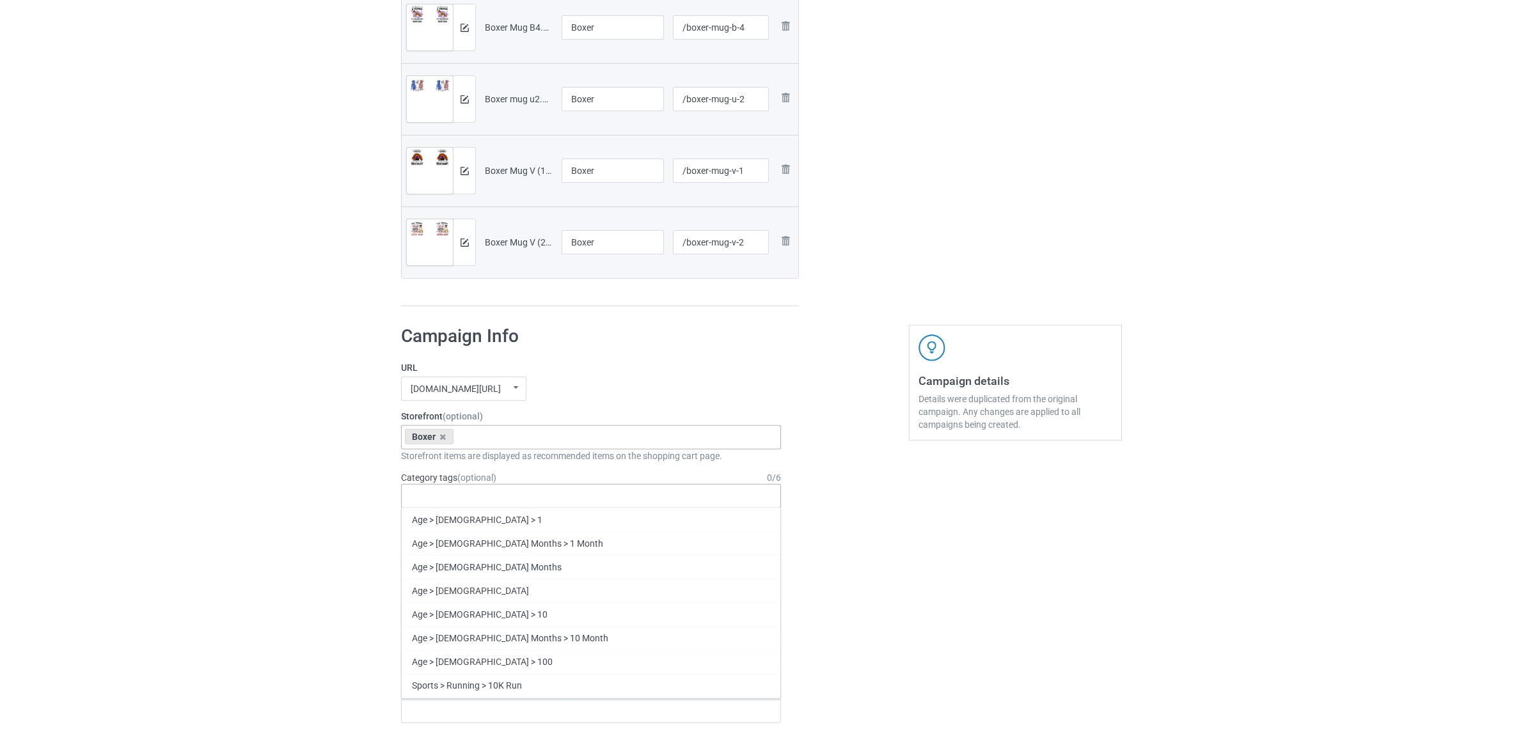
paste input "Boxer"
type input "Boxer"
click at [436, 539] on div "Boxer" at bounding box center [591, 544] width 379 height 24
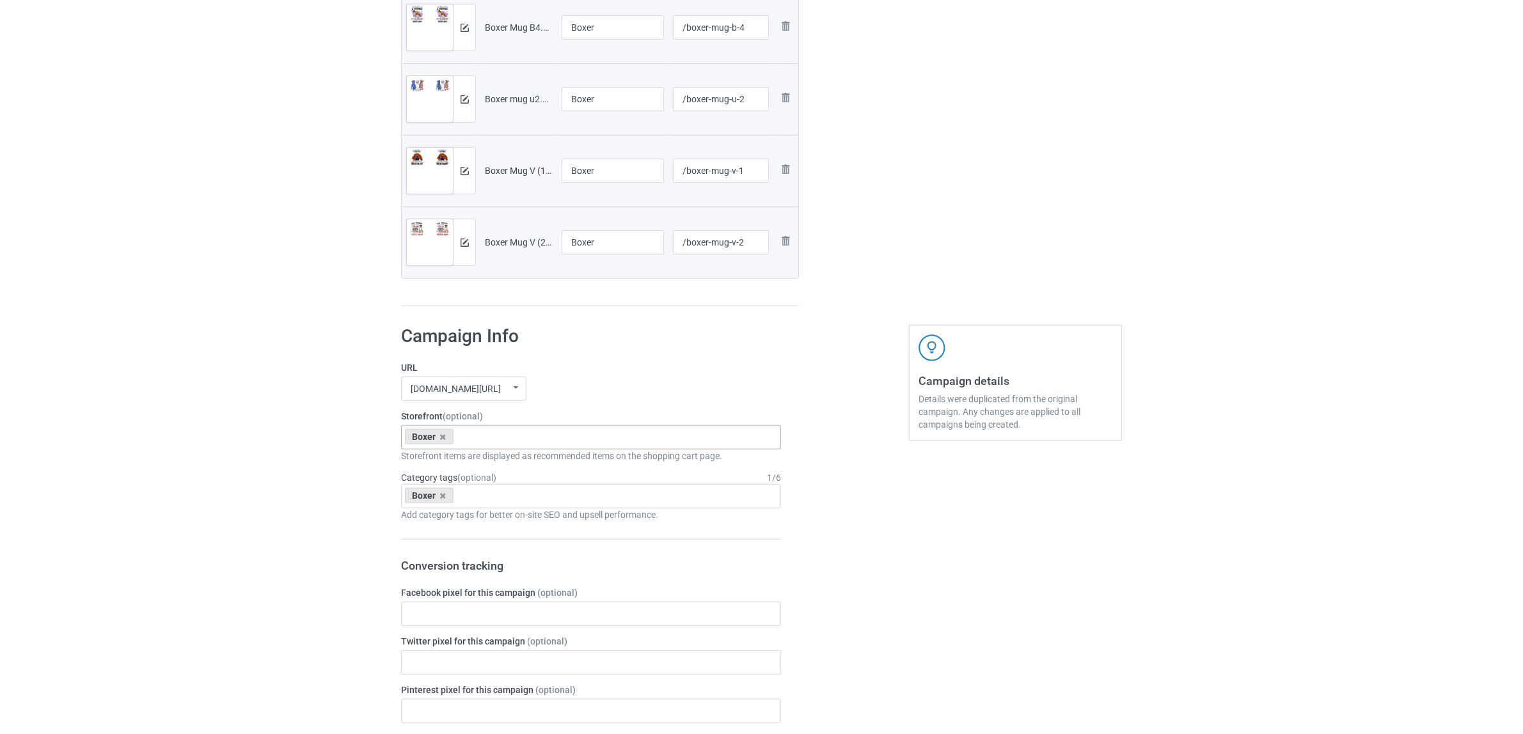
click at [272, 488] on div "Bulk duplicate campaign Campaign to duplicate Chihuahua Original Artwork 2091x8…" at bounding box center [761, 531] width 1523 height 1952
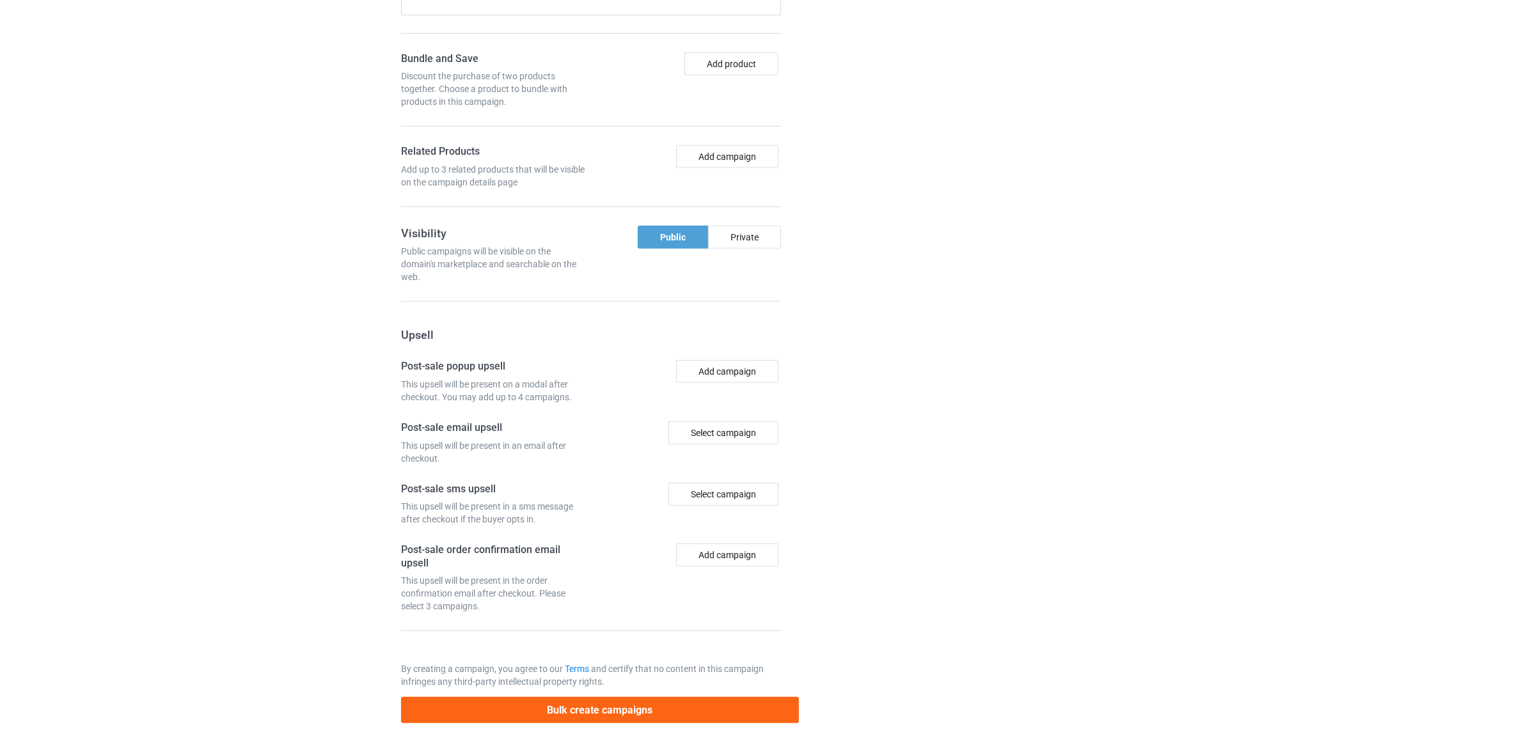
scroll to position [1257, 0]
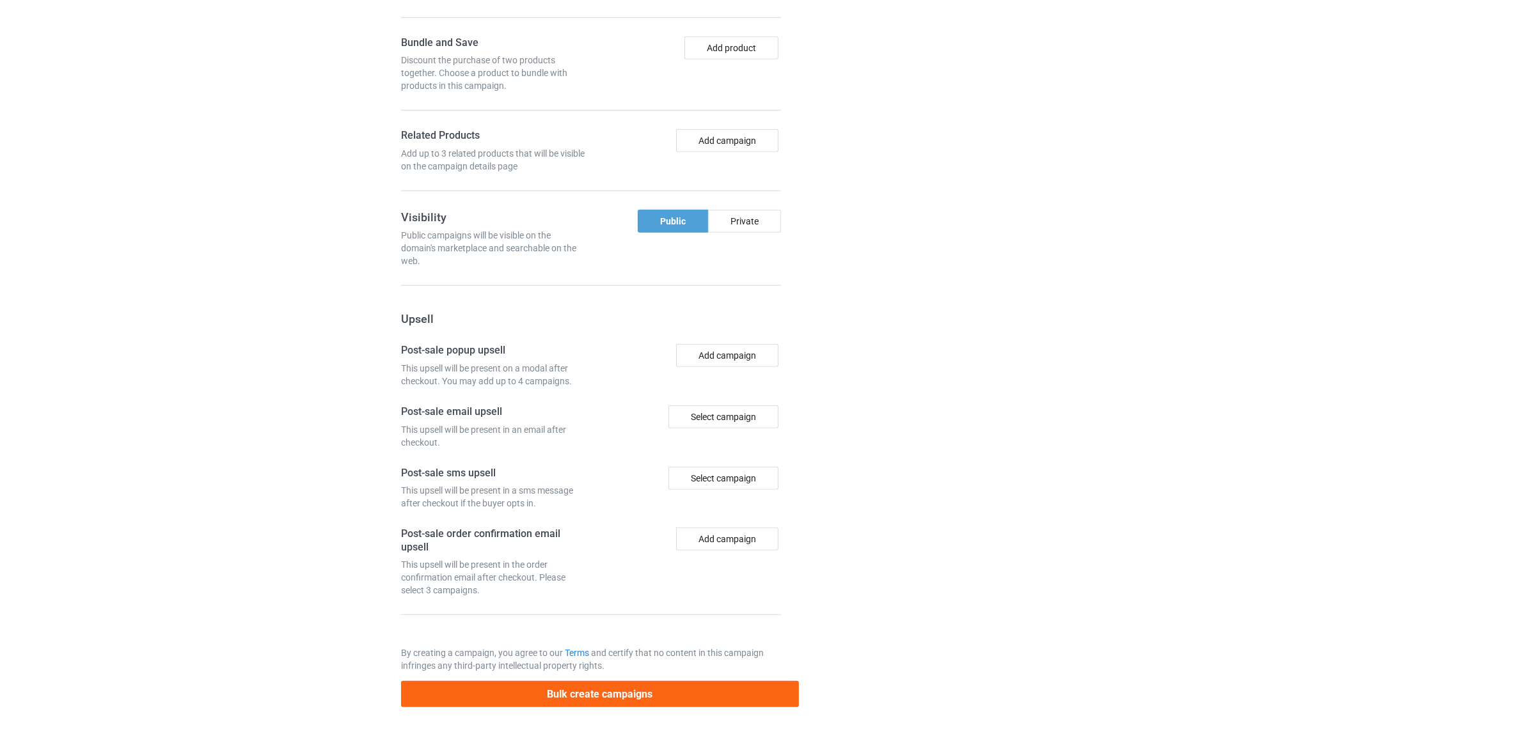
click at [619, 678] on div "Bulk create campaigns" at bounding box center [600, 689] width 398 height 35
click at [612, 693] on button "Bulk create campaigns" at bounding box center [600, 694] width 398 height 26
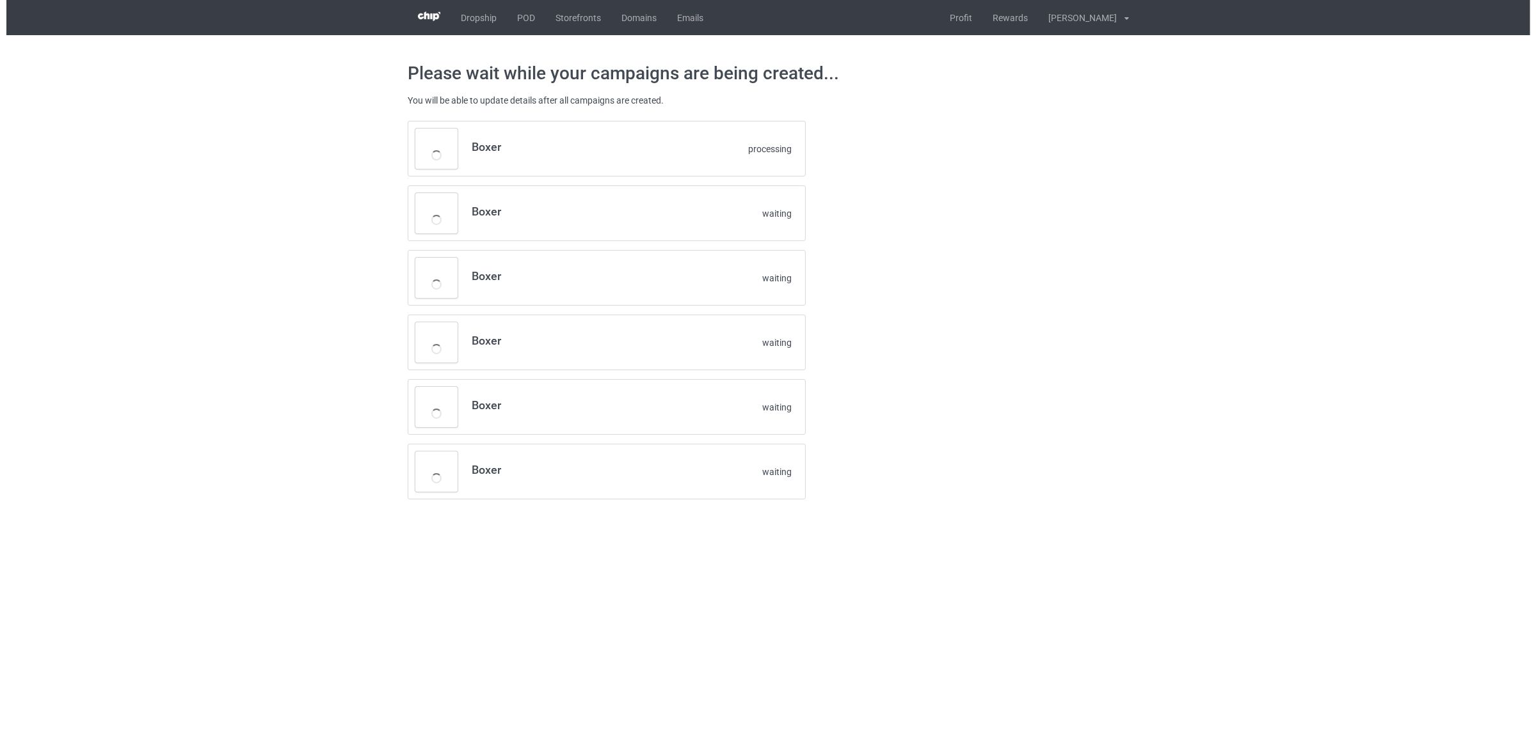
scroll to position [0, 0]
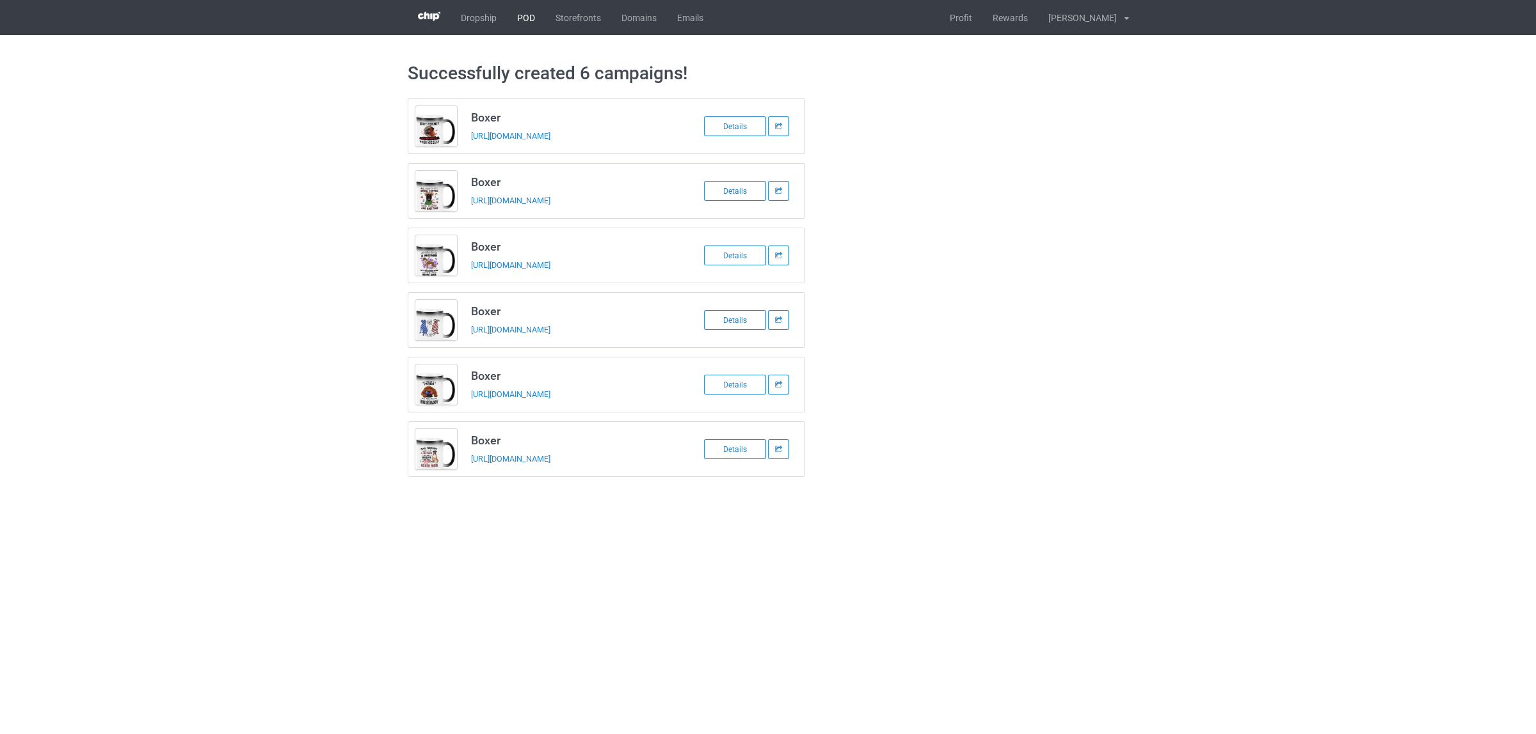
click at [531, 13] on link "POD" at bounding box center [526, 17] width 38 height 35
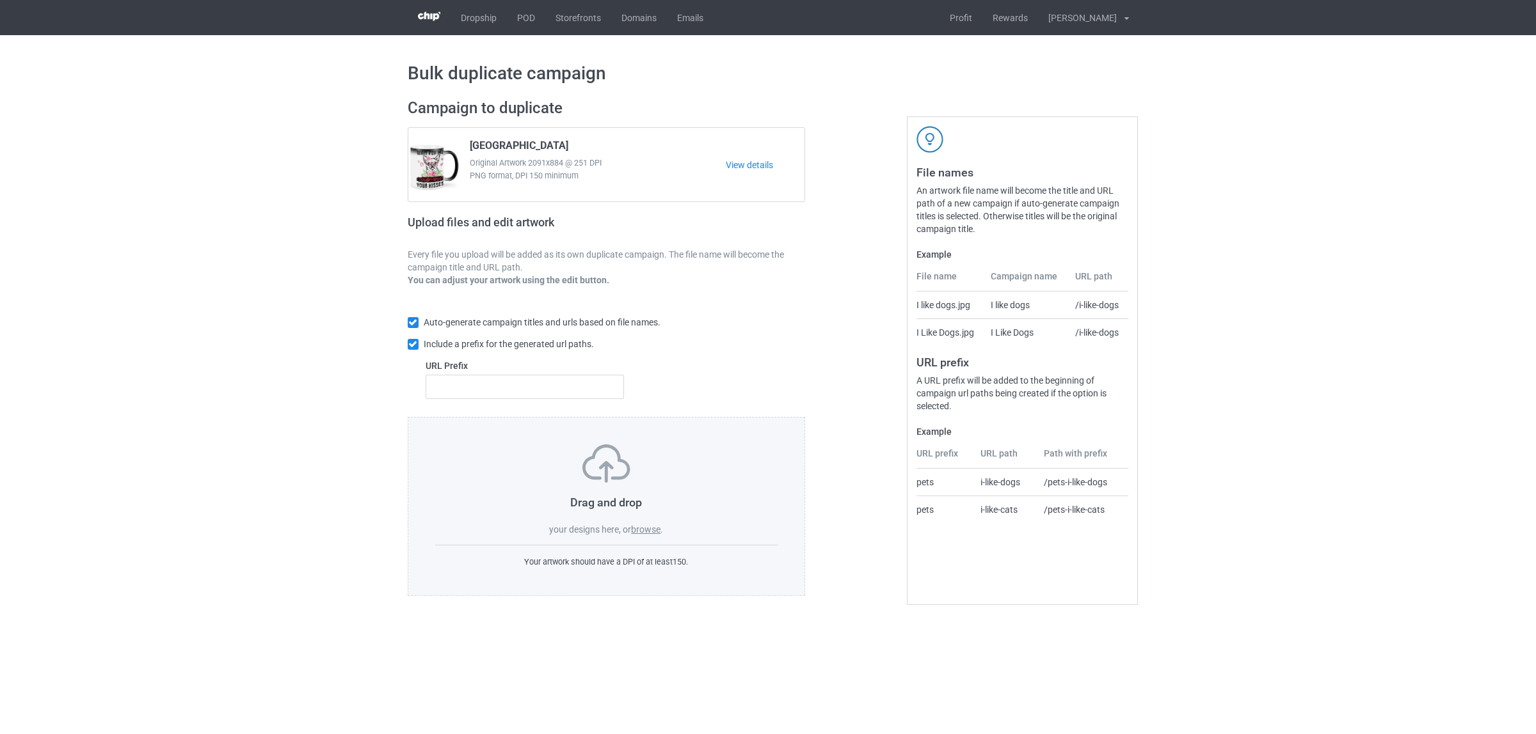
click at [644, 528] on label "browse" at bounding box center [645, 530] width 29 height 10
click at [0, 0] on input "browse" at bounding box center [0, 0] width 0 height 0
click at [648, 537] on div "Drag and drop your designs here, or browse . Your artwork should have a DPI of …" at bounding box center [607, 506] width 398 height 179
click at [649, 531] on label "browse" at bounding box center [645, 530] width 29 height 10
click at [0, 0] on input "browse" at bounding box center [0, 0] width 0 height 0
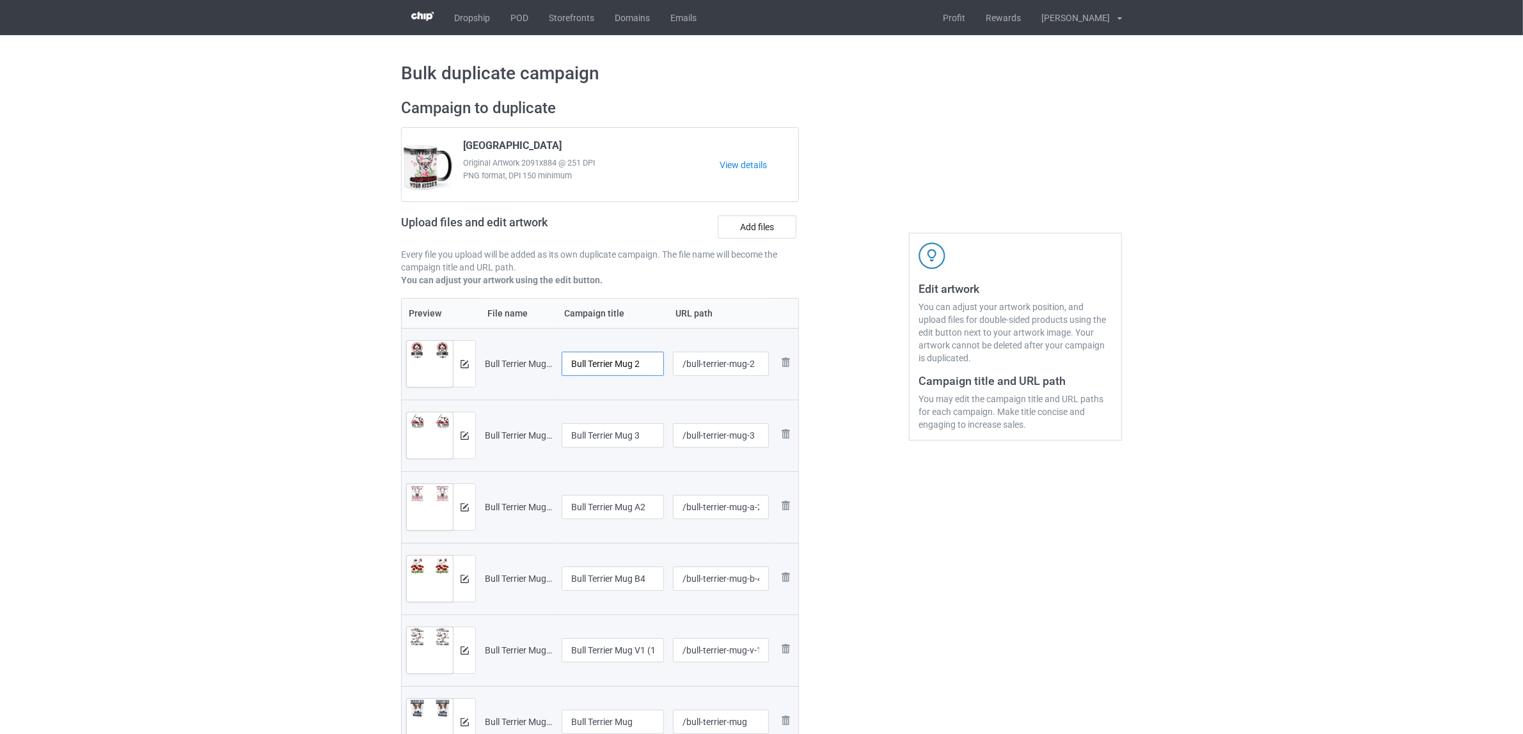
drag, startPoint x: 615, startPoint y: 369, endPoint x: 673, endPoint y: 360, distance: 59.0
click at [673, 360] on tr "Preview and edit artwork Bull Terrier Mug 2.png Bull Terrier Mug 2 /bull-terrie…" at bounding box center [600, 364] width 397 height 72
drag, startPoint x: 633, startPoint y: 369, endPoint x: 378, endPoint y: 345, distance: 256.4
type input "Bull Terrier"
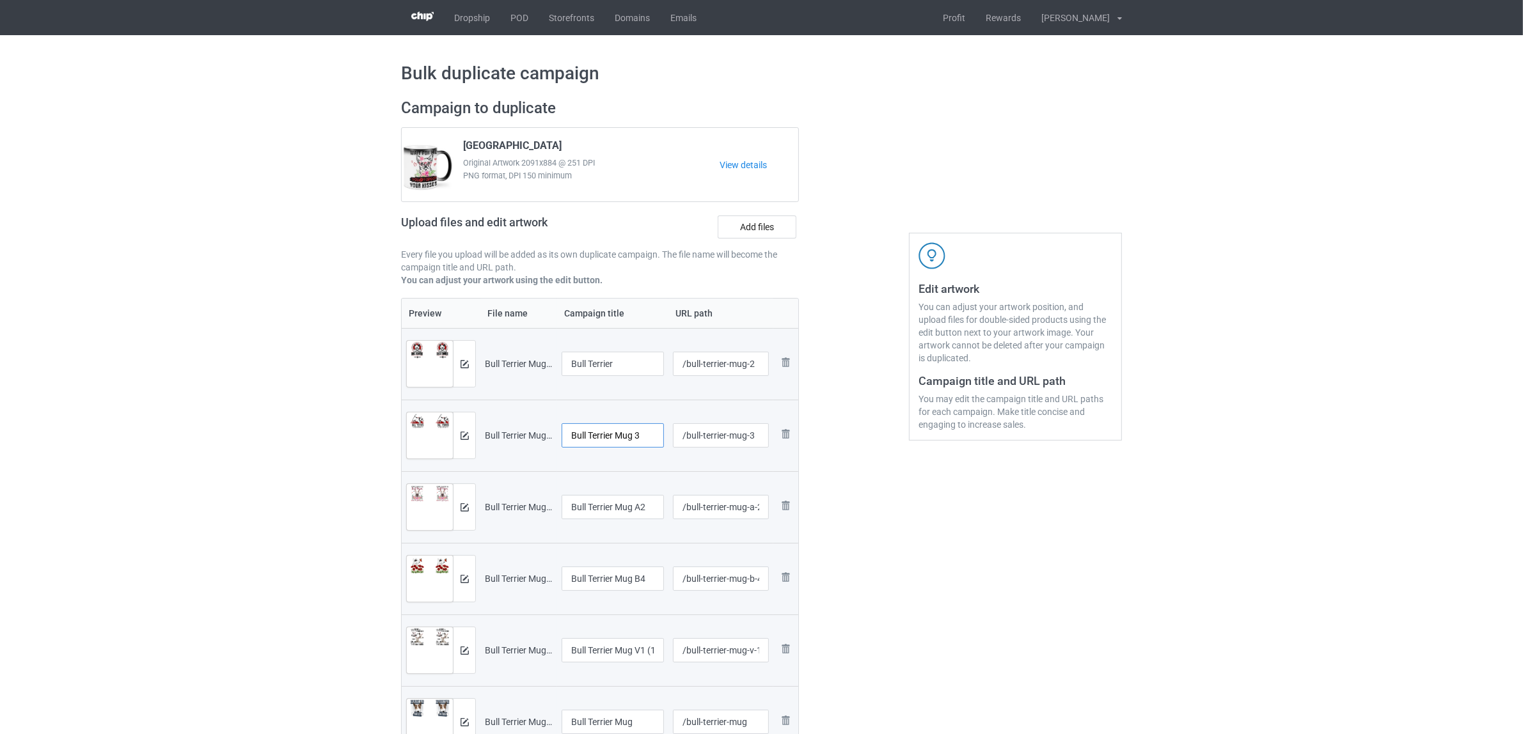
click at [616, 434] on input "Bull Terrier Mug 3" at bounding box center [613, 436] width 102 height 24
paste input "text"
type input "Bull Terrier"
click at [624, 511] on input "Bull Terrier Mug A2" at bounding box center [613, 507] width 102 height 24
paste input "text"
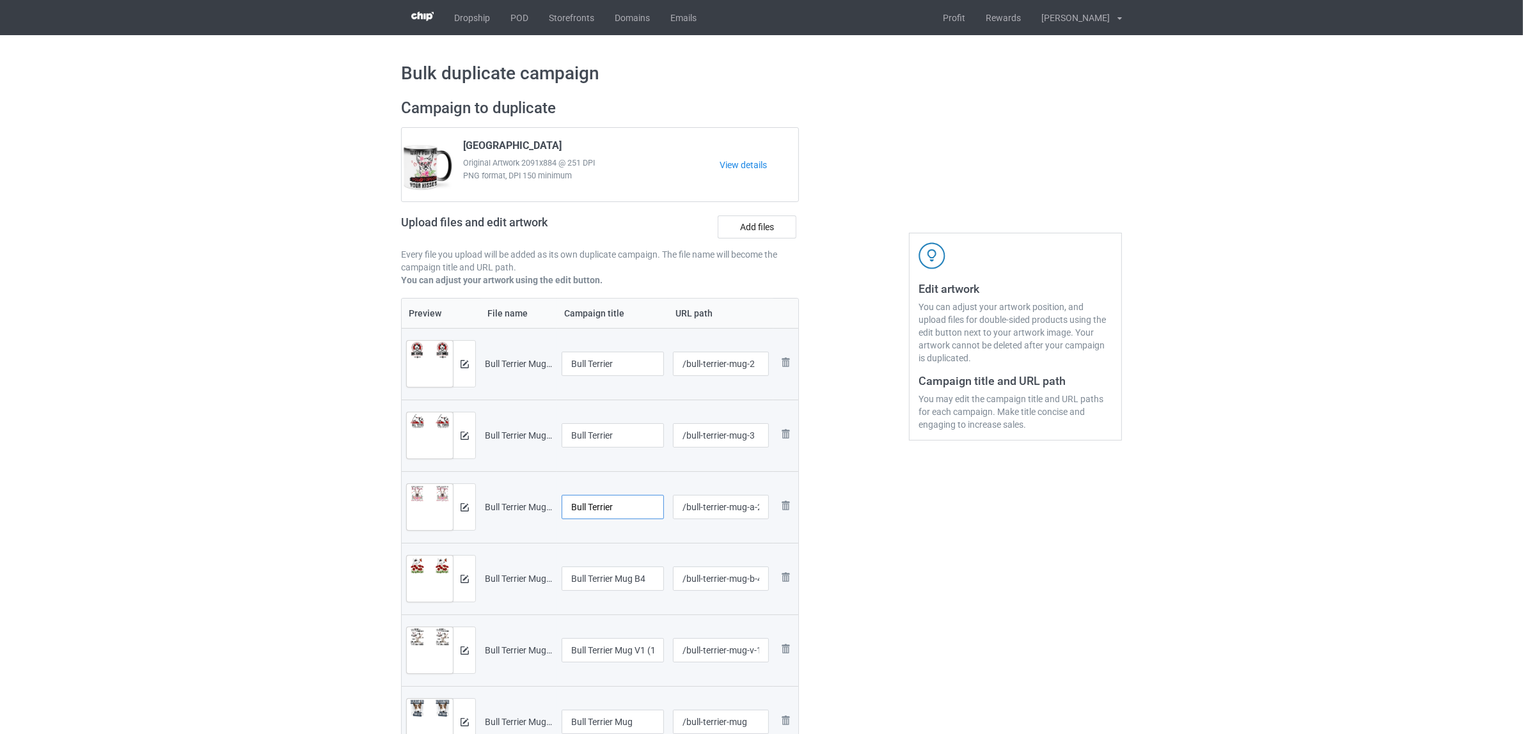
type input "Bull Terrier"
click at [633, 576] on input "Bull Terrier Mug B4" at bounding box center [613, 579] width 102 height 24
paste input "text"
type input "Bull Terrier"
click at [626, 658] on input "Bull Terrier Mug V1 (1)" at bounding box center [613, 651] width 102 height 24
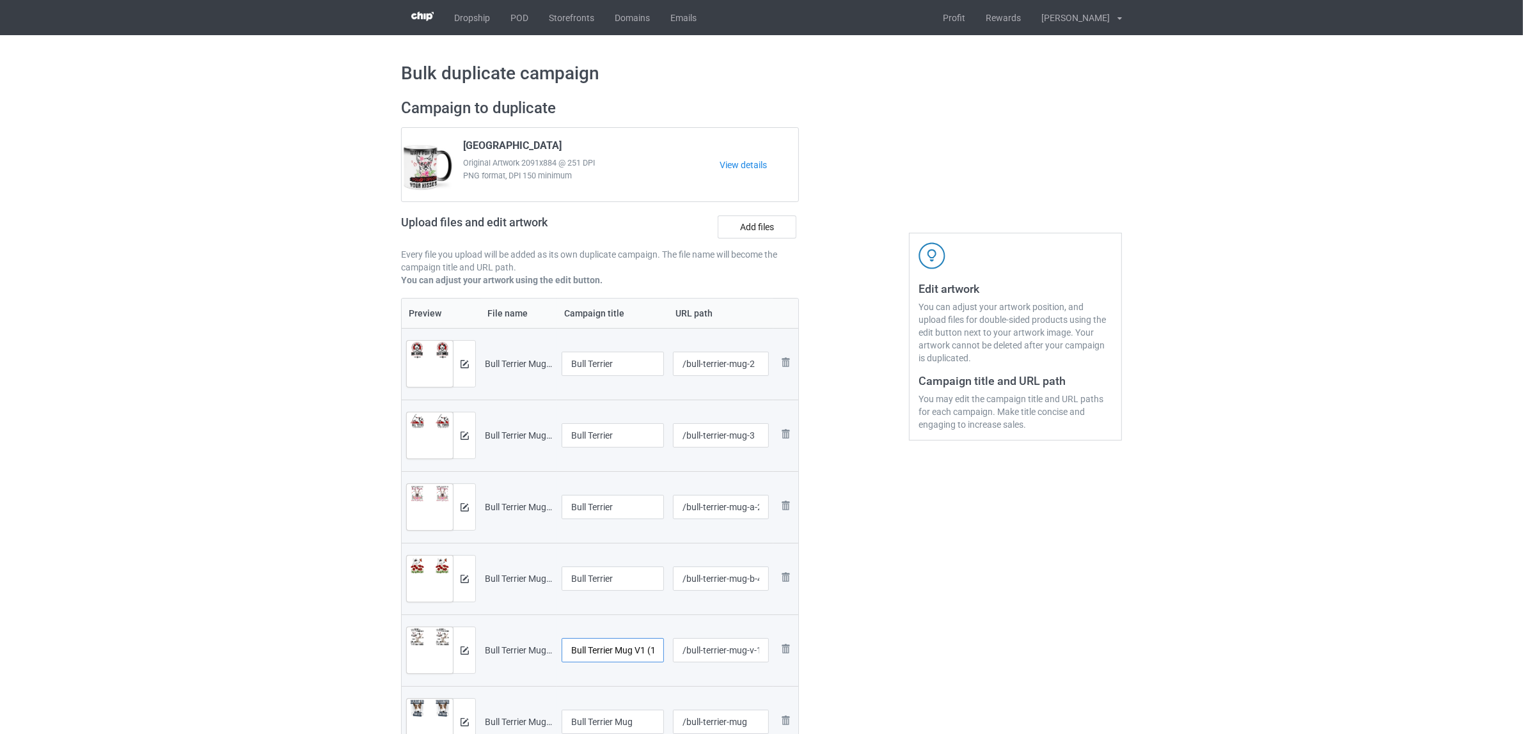
paste input "text"
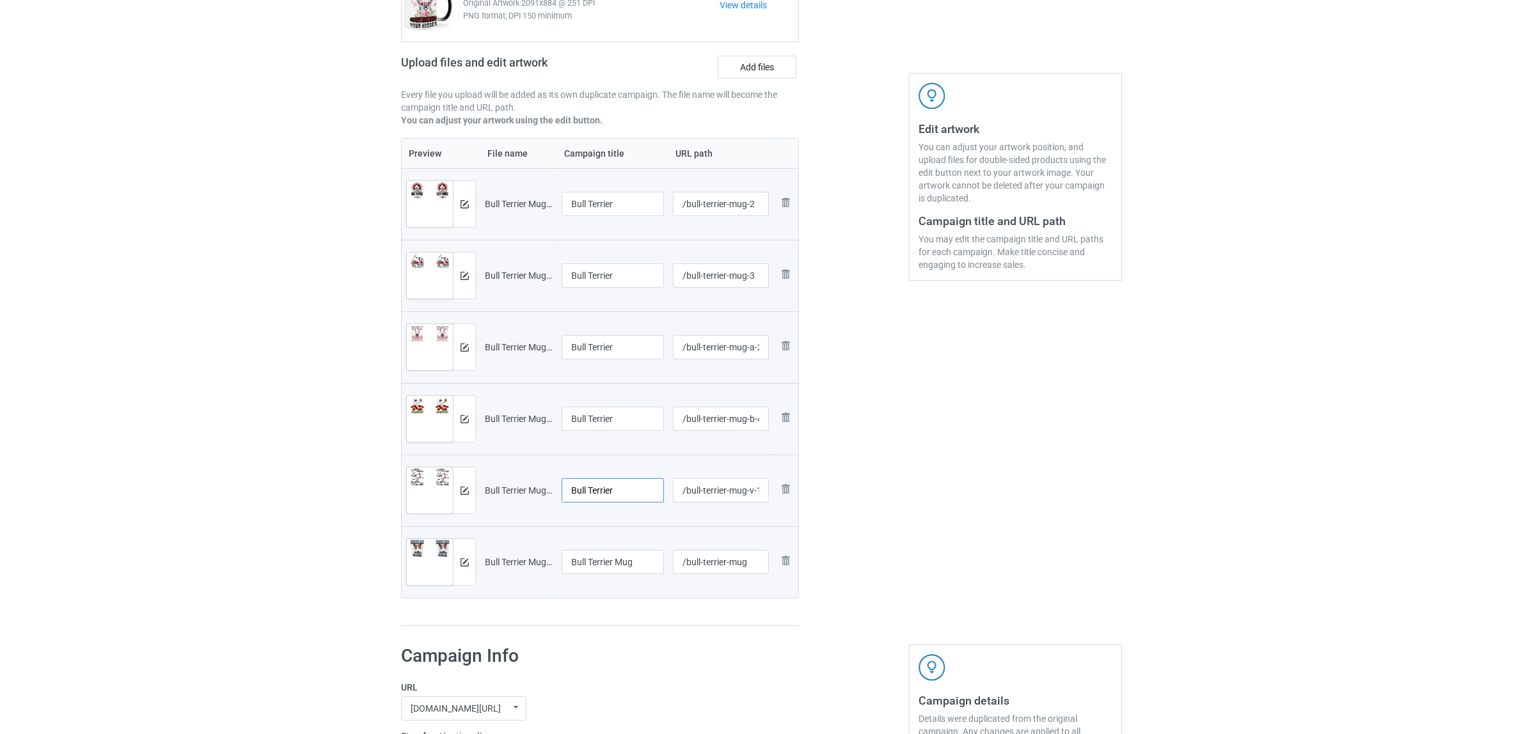
type input "Bull Terrier"
click at [602, 557] on input "Bull Terrier Mug" at bounding box center [613, 562] width 102 height 24
paste input "text"
type input "Bull Terrier"
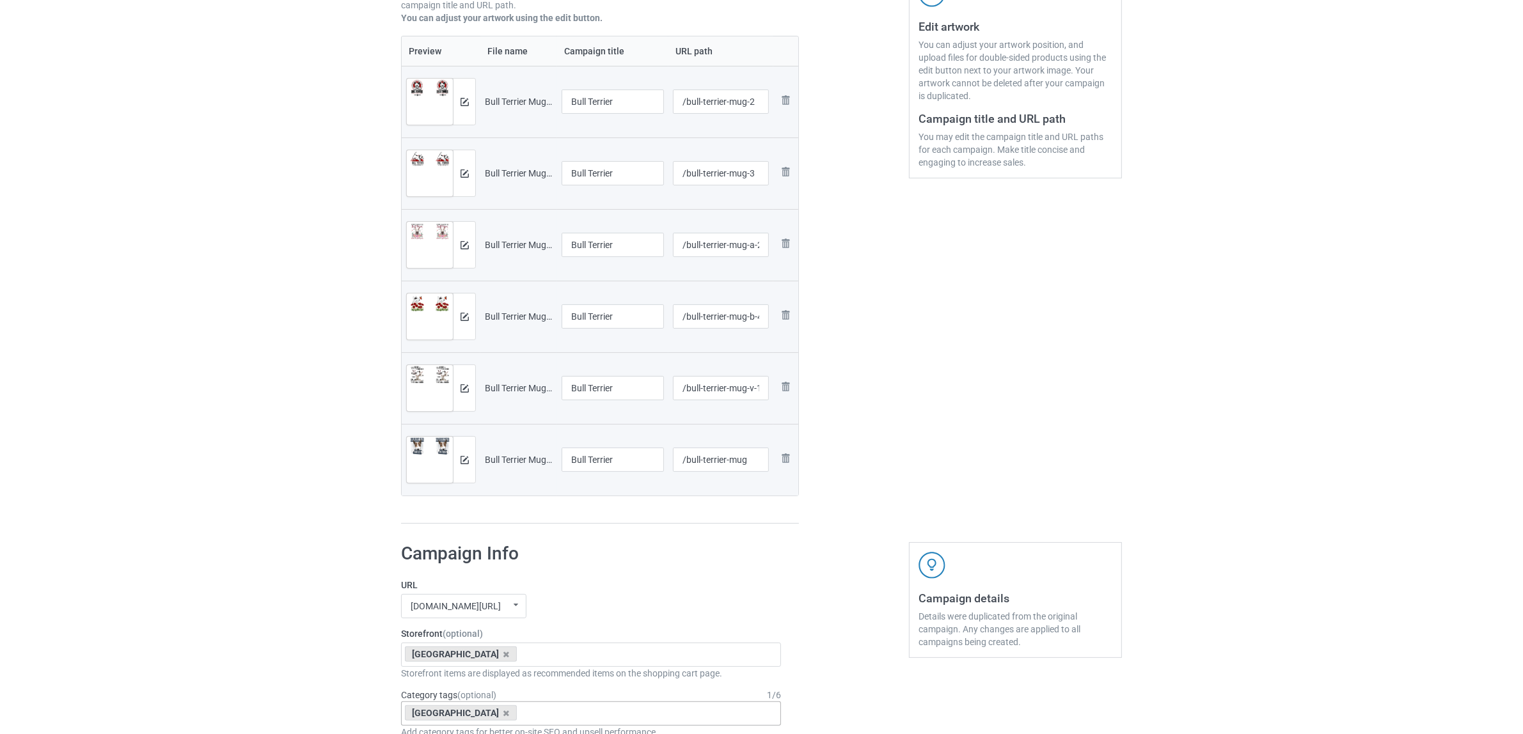
scroll to position [400, 0]
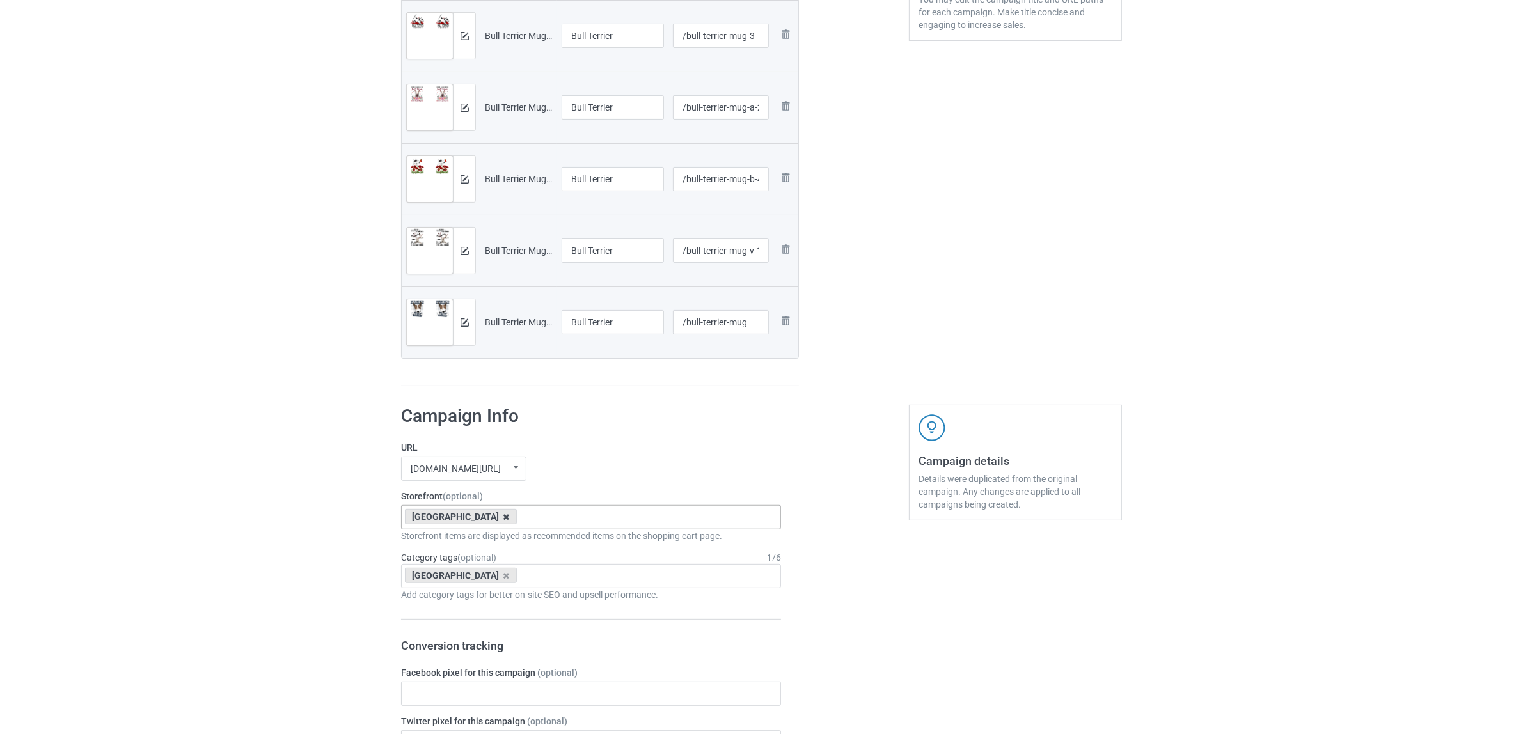
click at [504, 520] on icon at bounding box center [507, 517] width 6 height 8
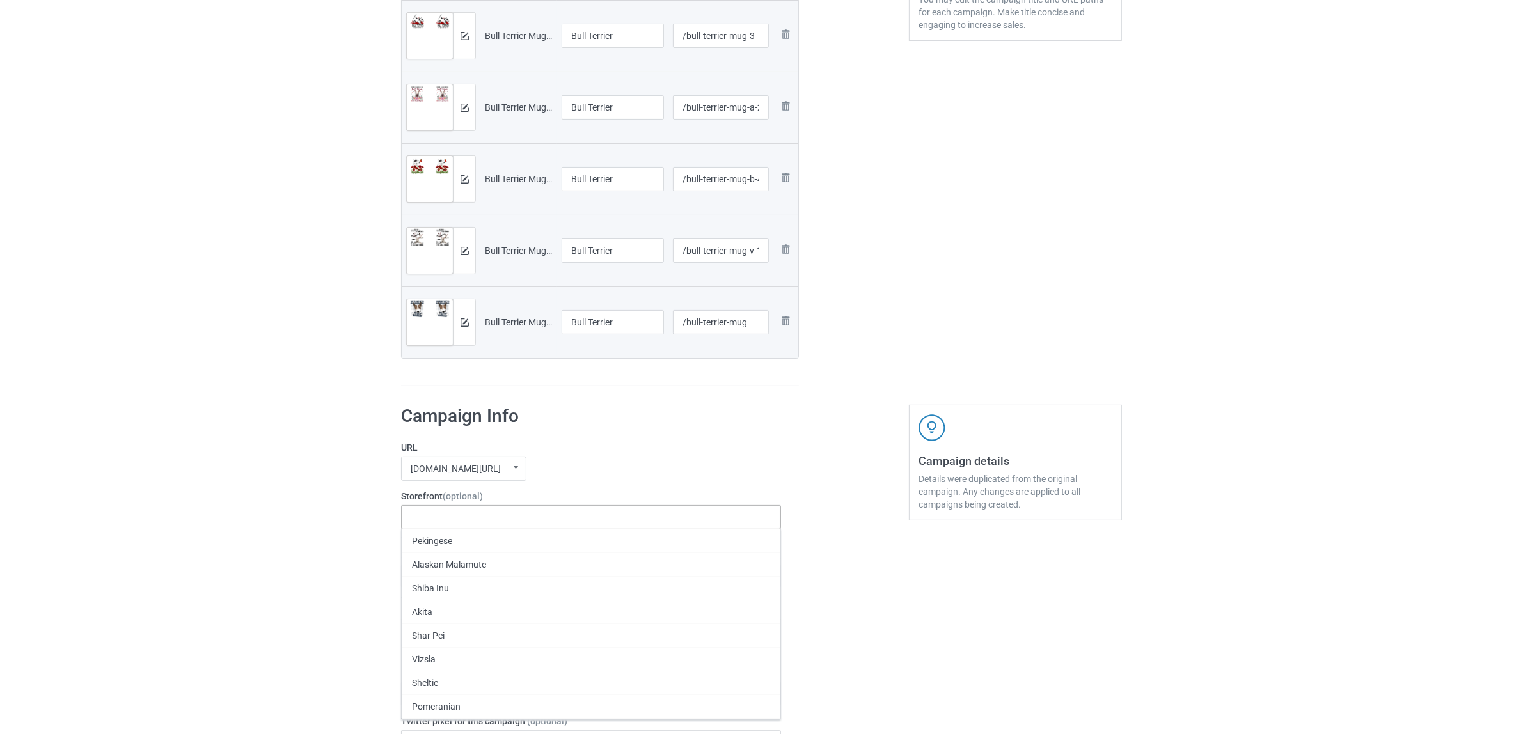
paste input "Bull Terrier"
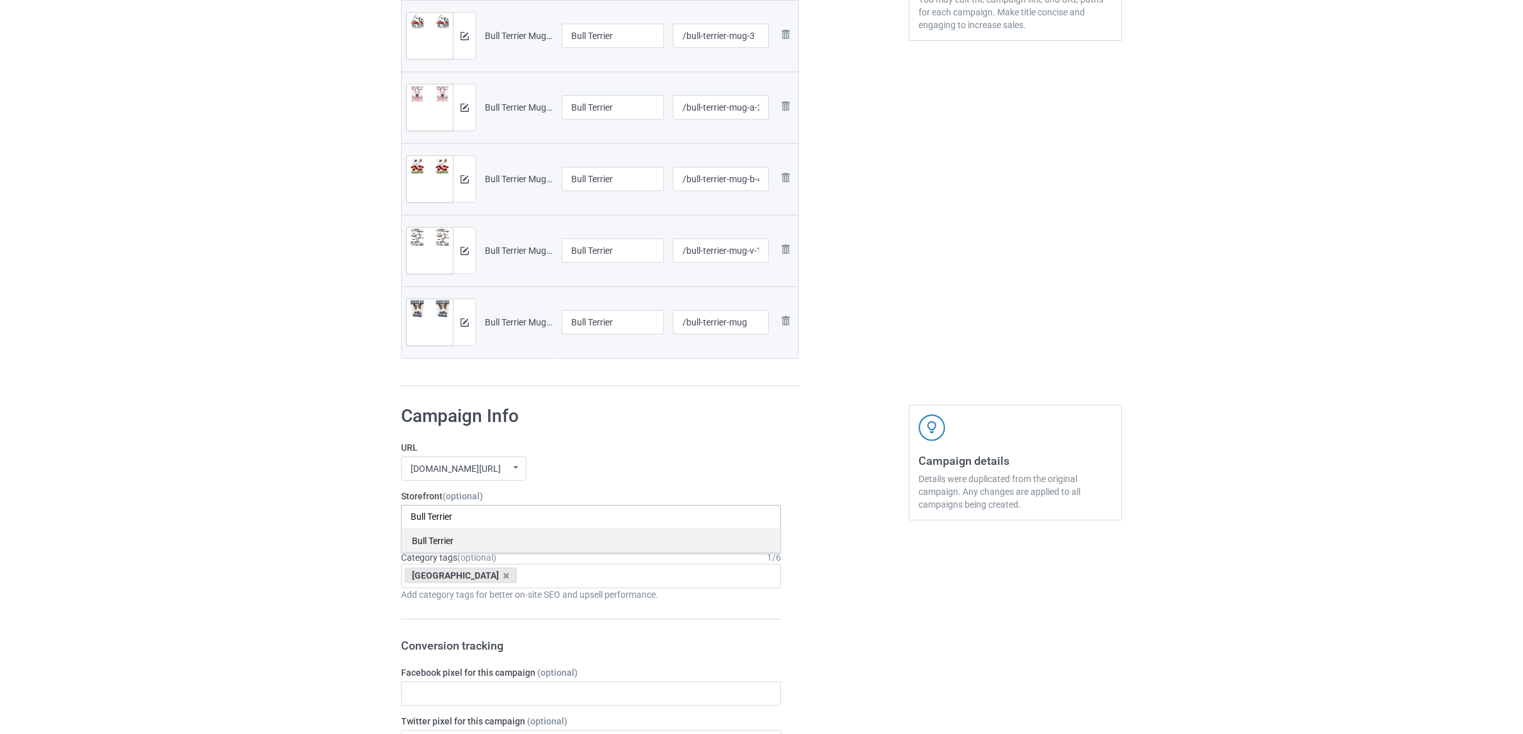
type input "Bull Terrier"
click at [435, 545] on div "Bull Terrier" at bounding box center [591, 541] width 379 height 24
click at [504, 577] on icon at bounding box center [507, 576] width 6 height 8
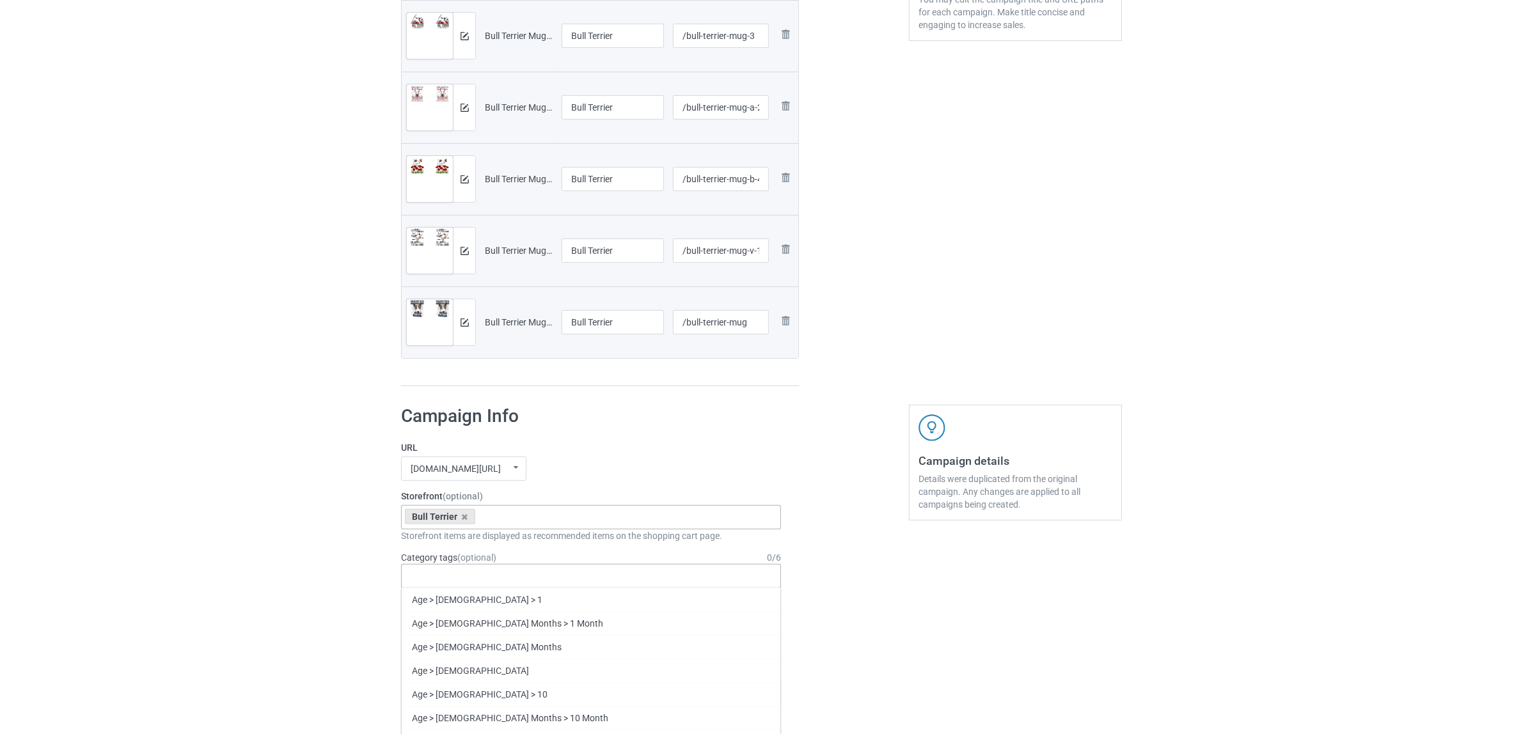
paste input "Bull Terrier"
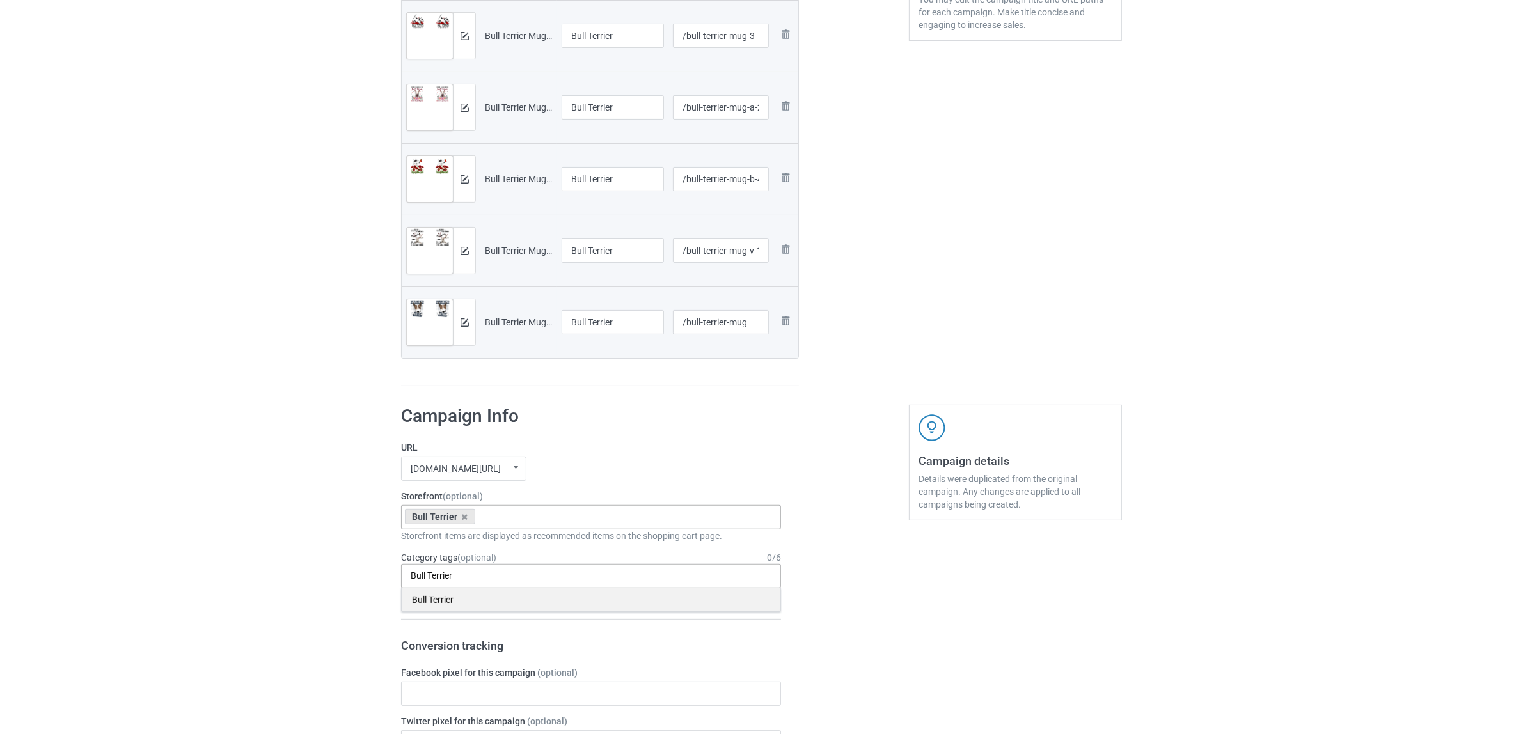
type input "Bull Terrier"
click at [433, 599] on div "Bull Terrier" at bounding box center [591, 600] width 379 height 24
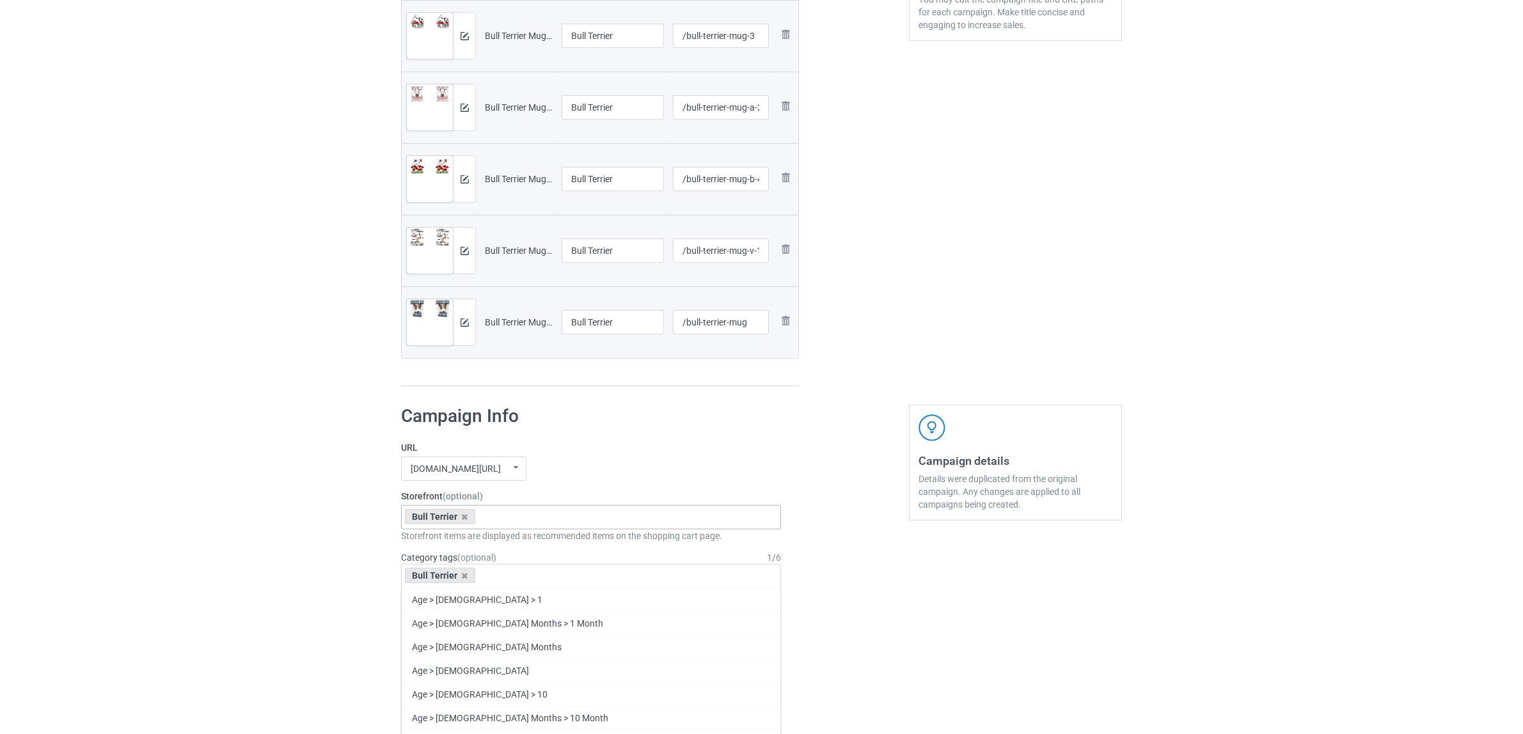
click at [320, 577] on div "Bulk duplicate campaign Campaign to duplicate Chihuahua Original Artwork 2091x8…" at bounding box center [761, 611] width 1523 height 1952
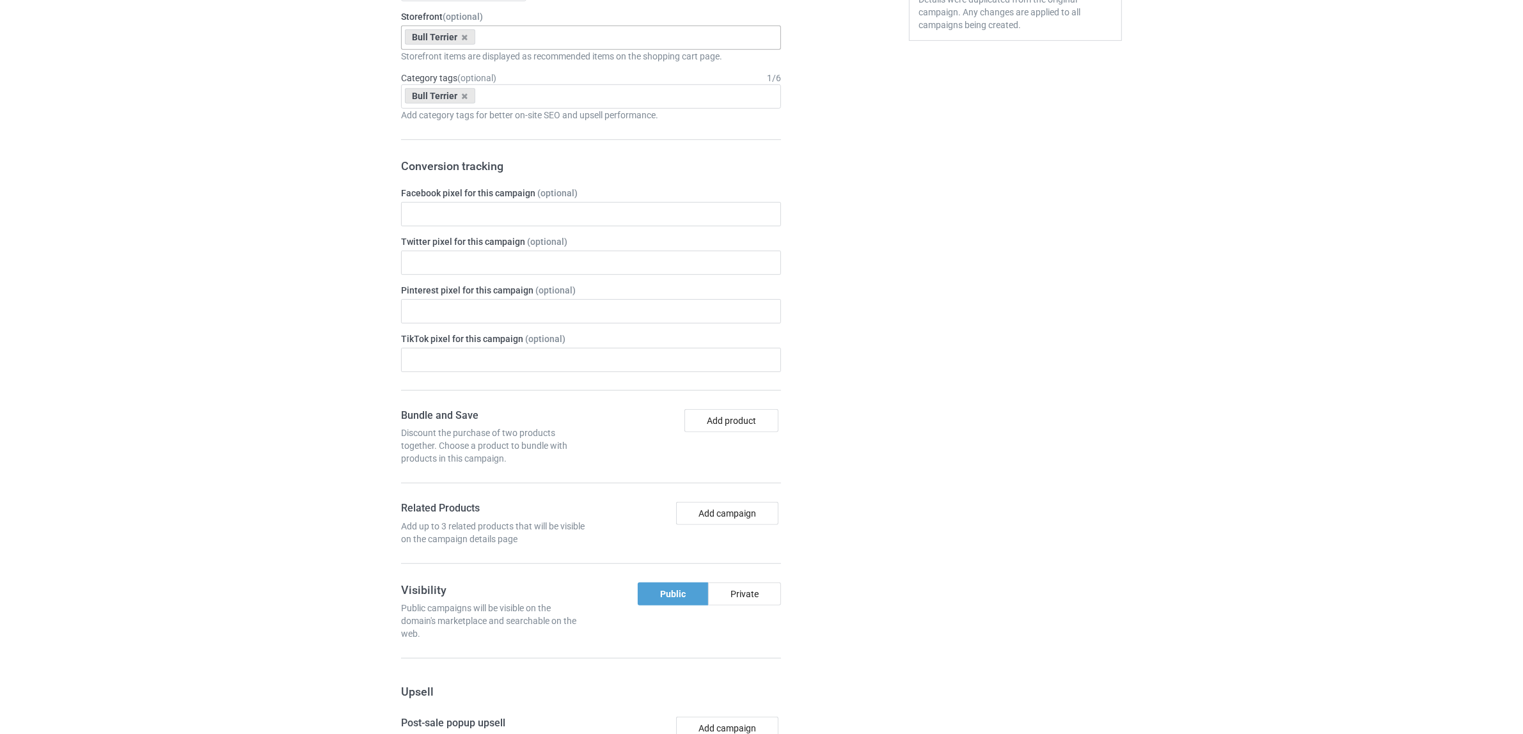
scroll to position [1257, 0]
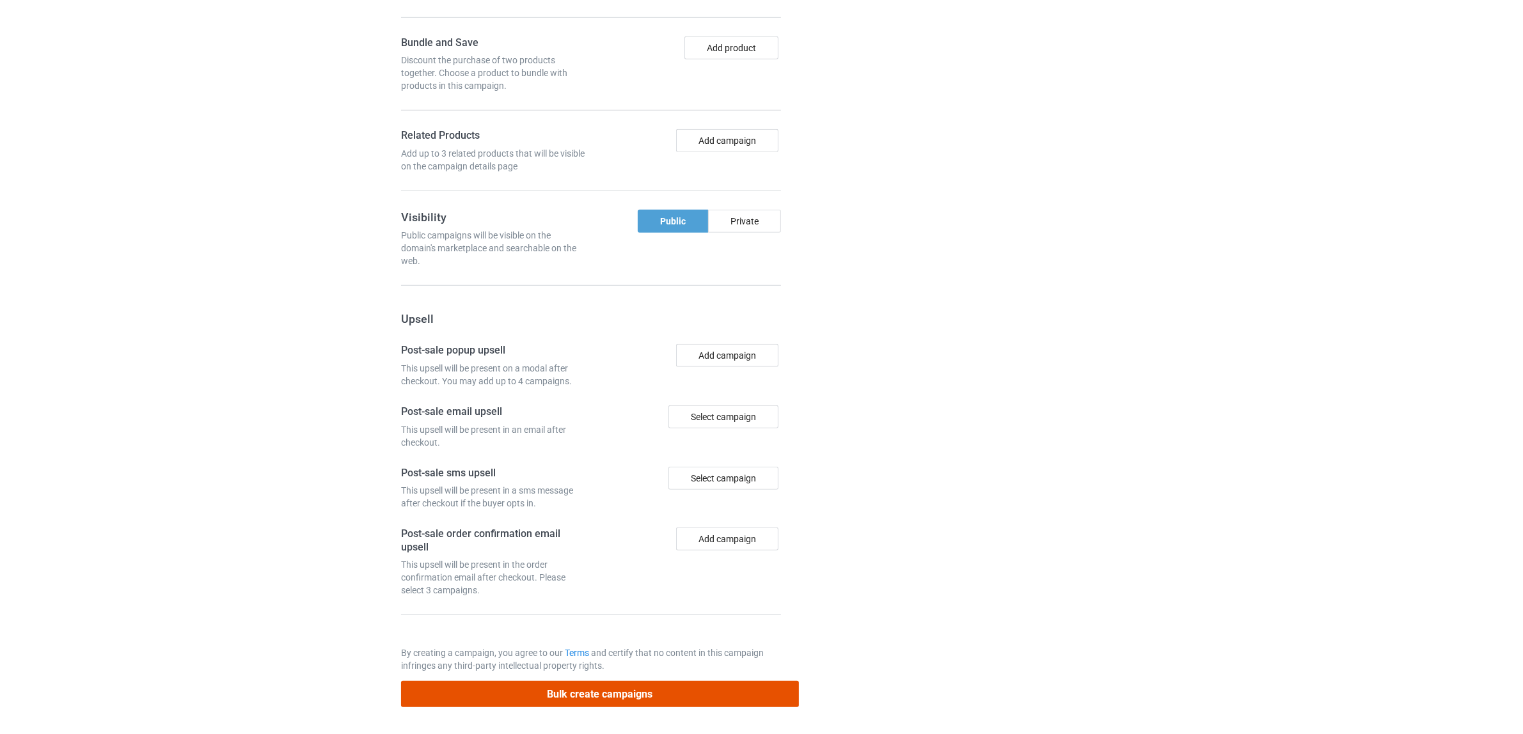
click at [568, 699] on button "Bulk create campaigns" at bounding box center [600, 694] width 398 height 26
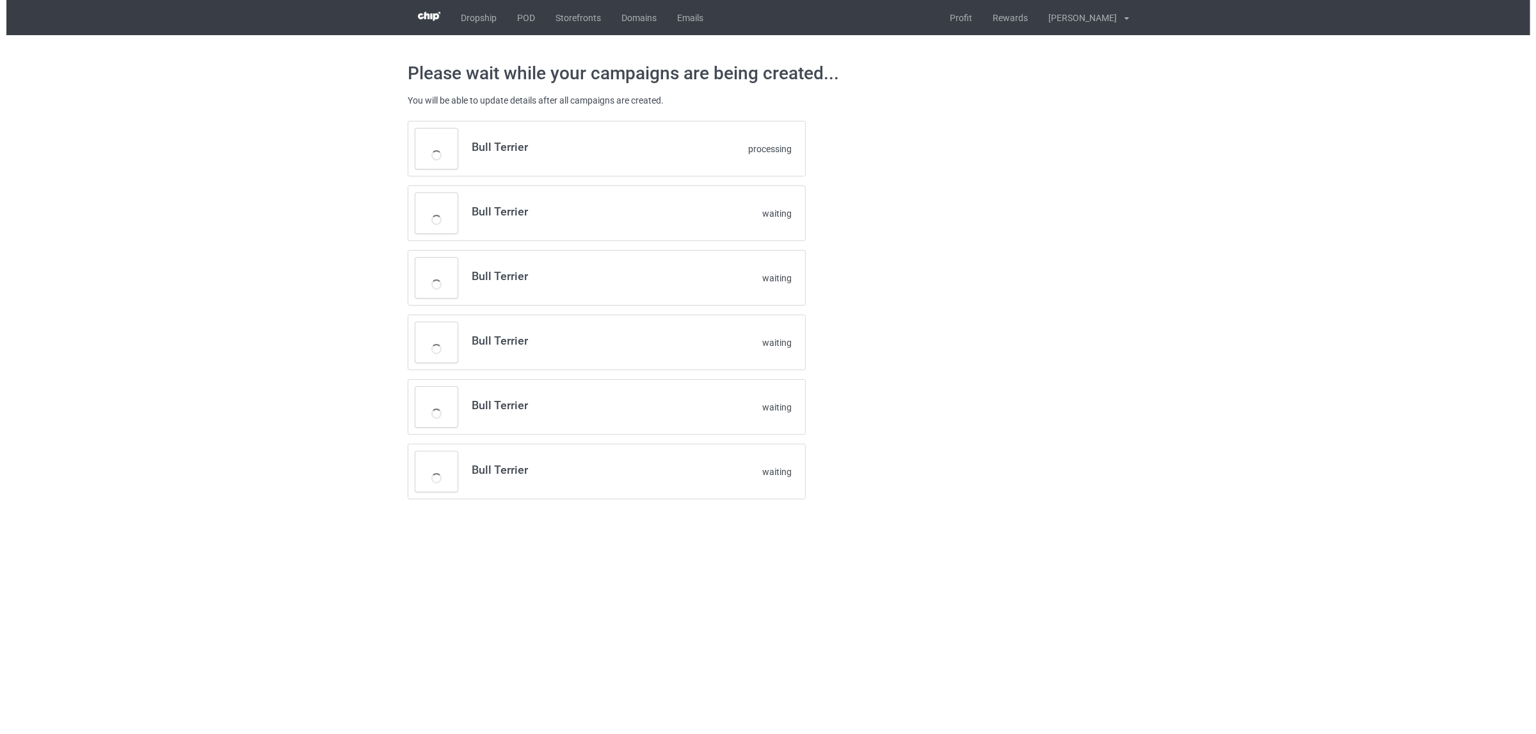
scroll to position [0, 0]
